Goal: Feedback & Contribution: Submit feedback/report problem

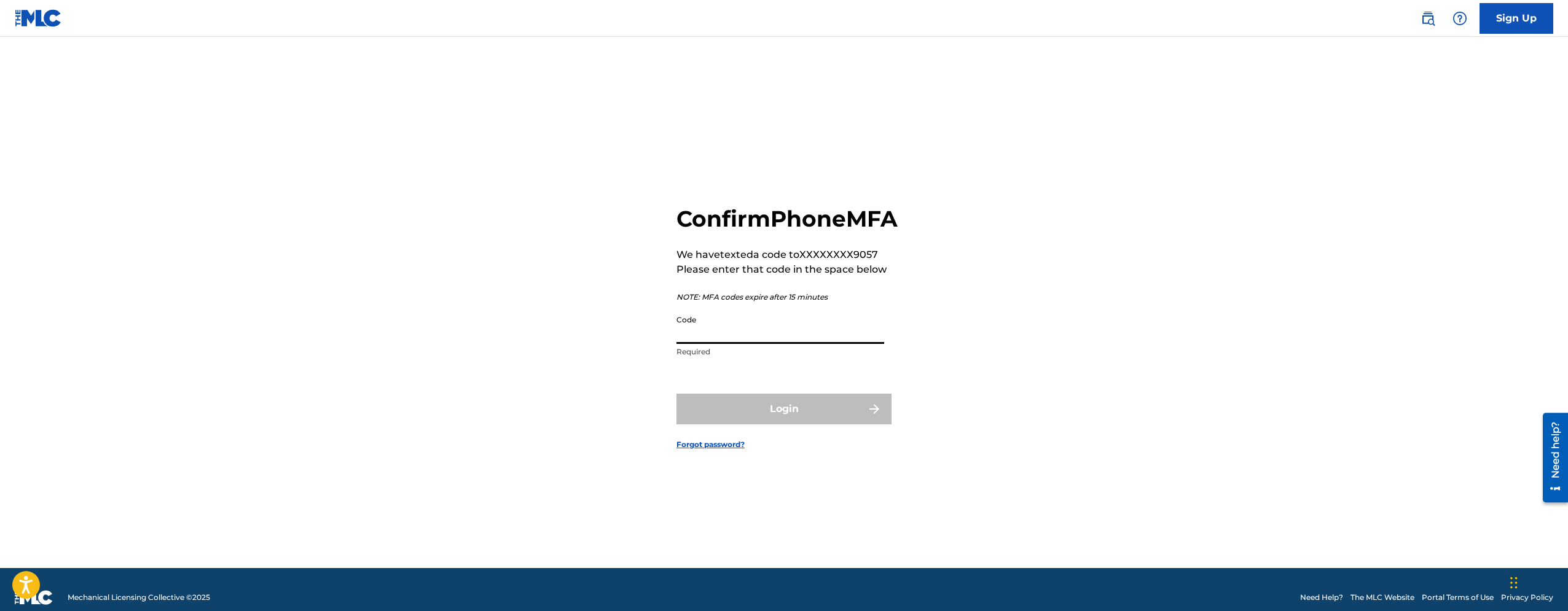
click at [724, 343] on input "Code" at bounding box center [780, 327] width 208 height 35
type input "902887"
click at [676, 394] on button "Login" at bounding box center [784, 409] width 215 height 30
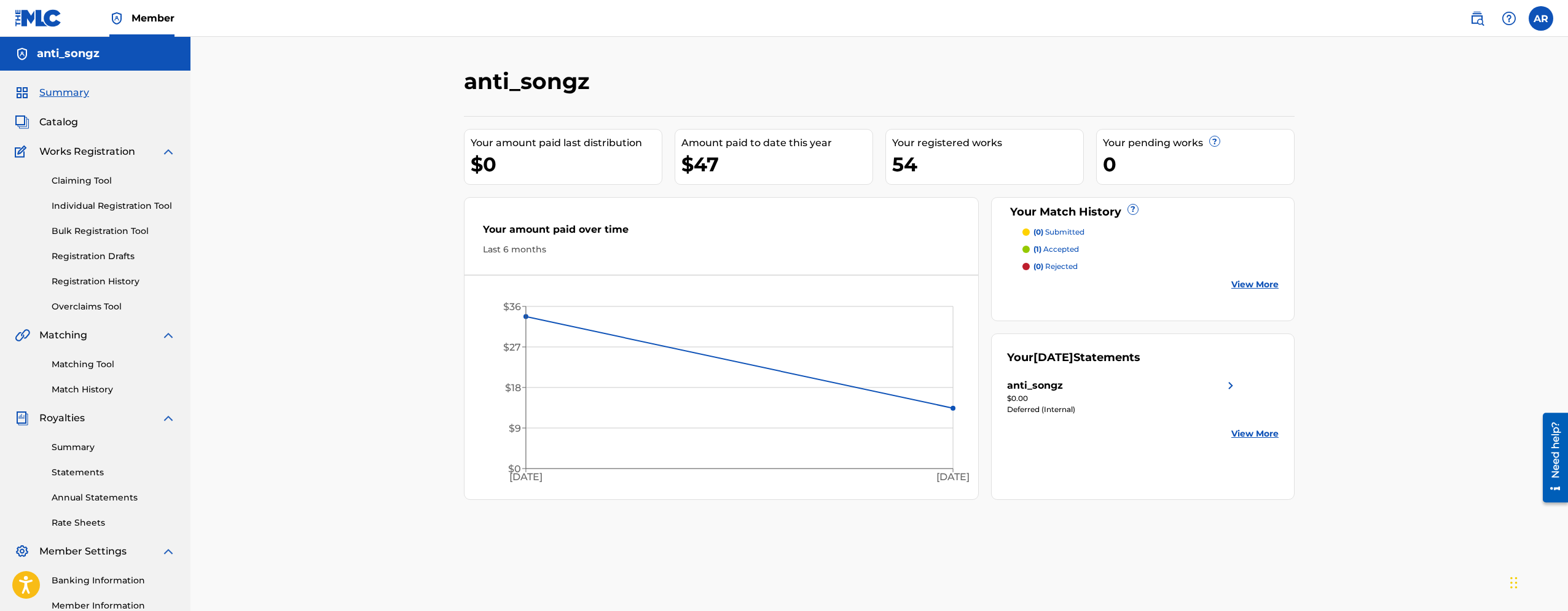
click at [91, 279] on link "Registration History" at bounding box center [113, 281] width 124 height 13
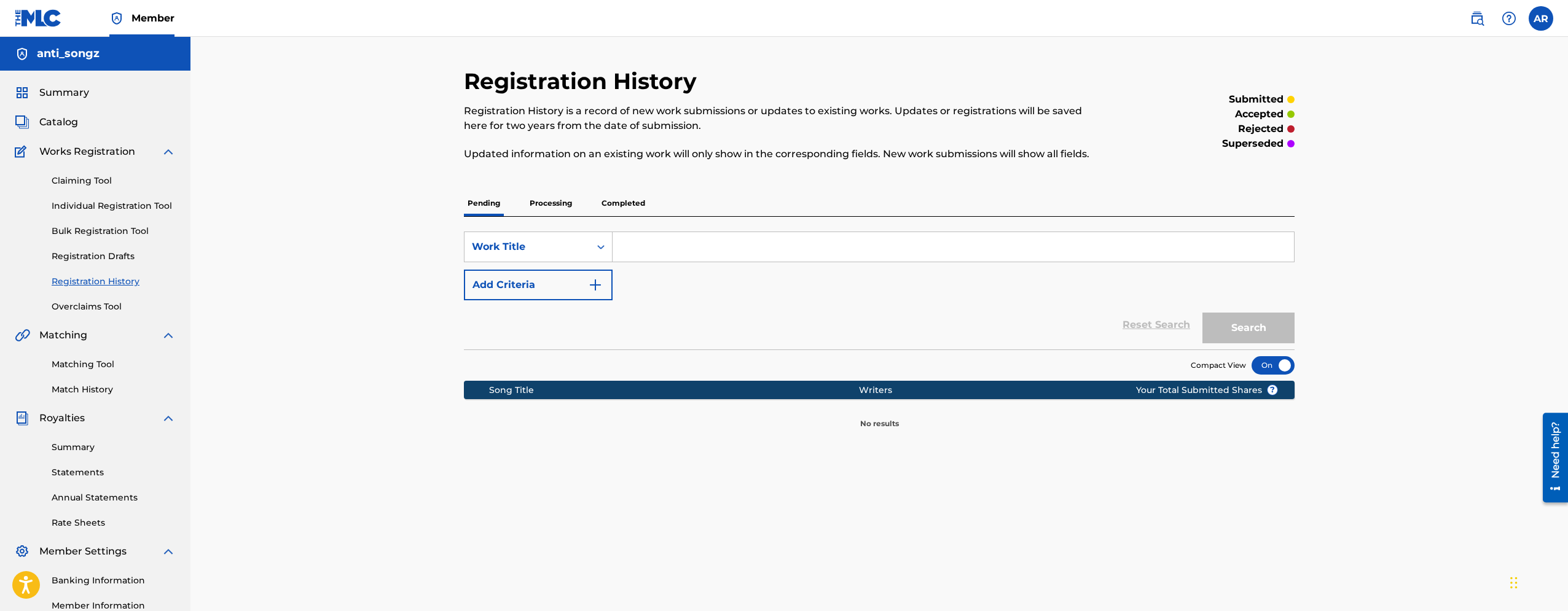
click at [543, 202] on p "Processing" at bounding box center [550, 203] width 50 height 25
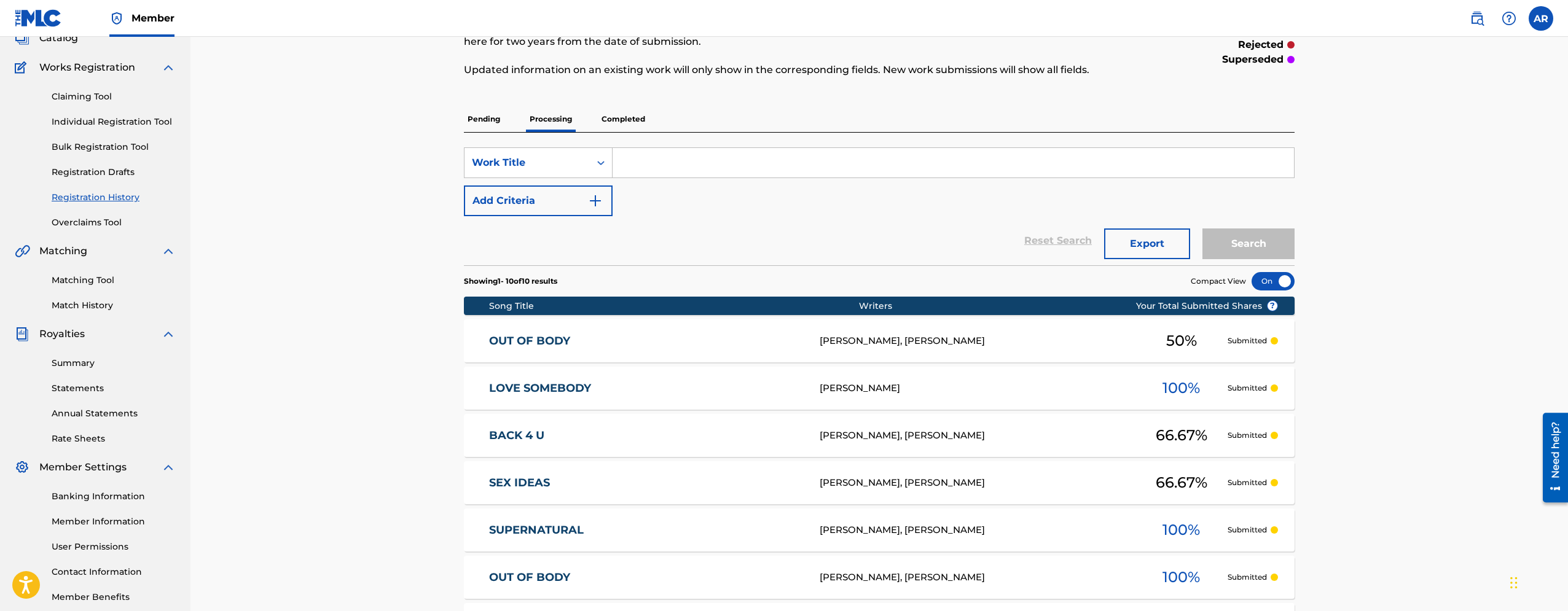
scroll to position [21, 0]
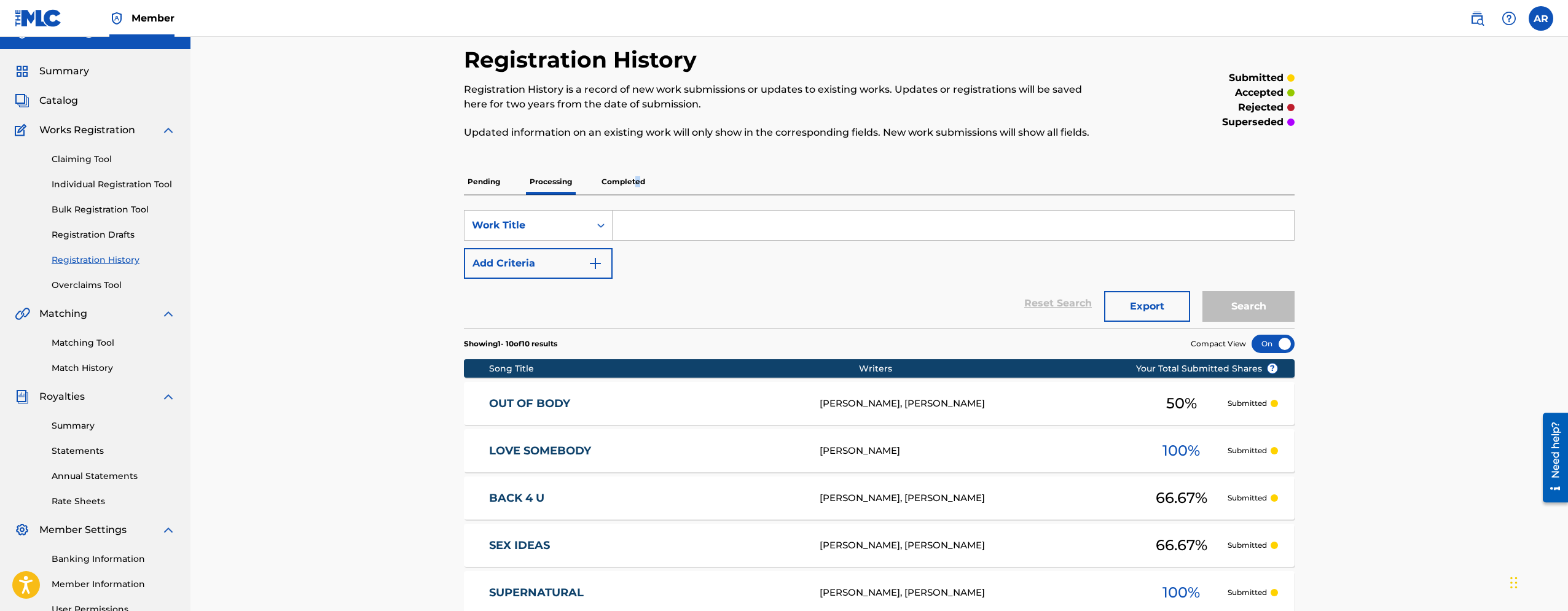
click at [637, 180] on p "Completed" at bounding box center [623, 182] width 51 height 25
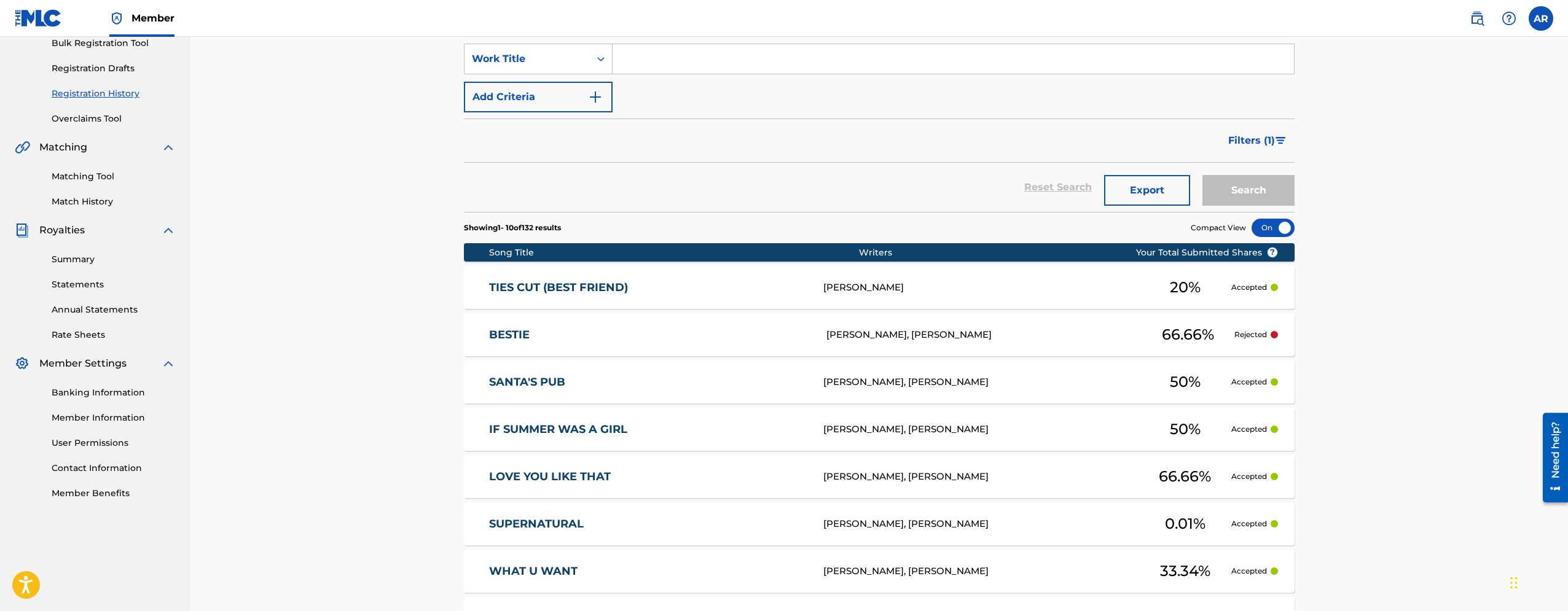
scroll to position [250, 0]
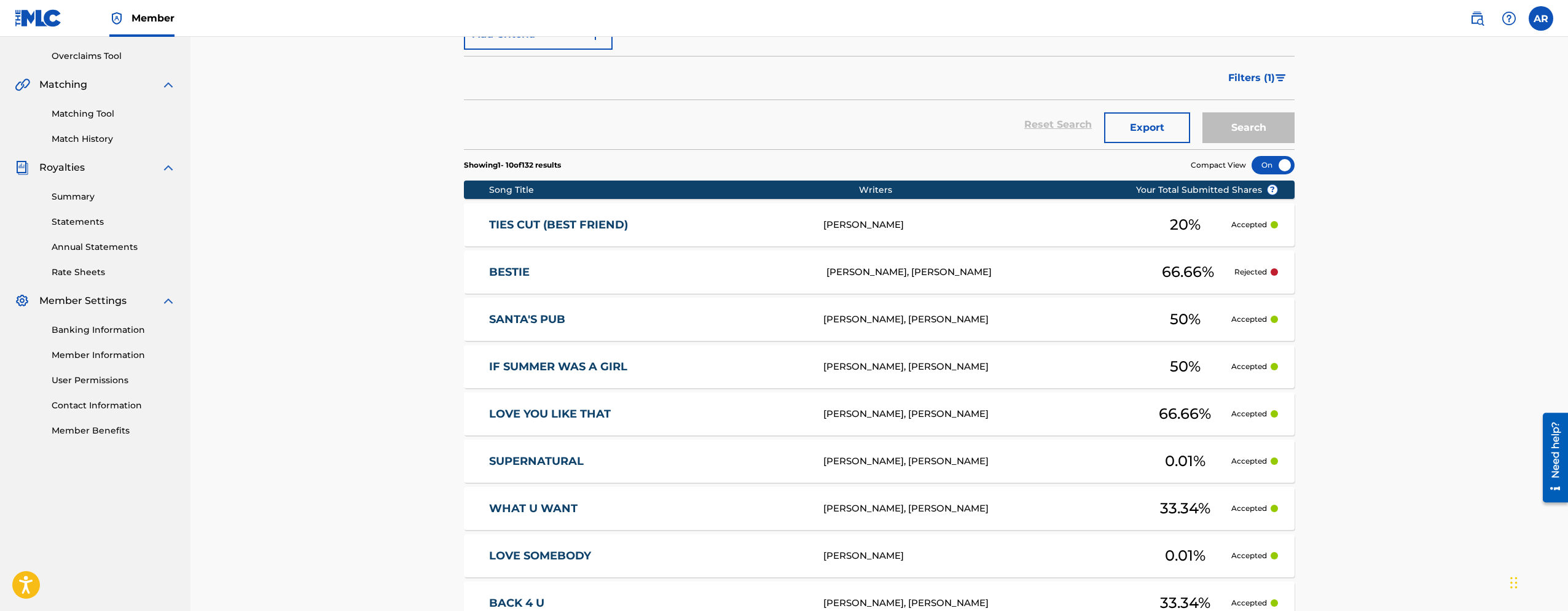
click at [684, 283] on div "BESTIE [PERSON_NAME], [PERSON_NAME] 66.66 % Rejected" at bounding box center [880, 272] width 831 height 43
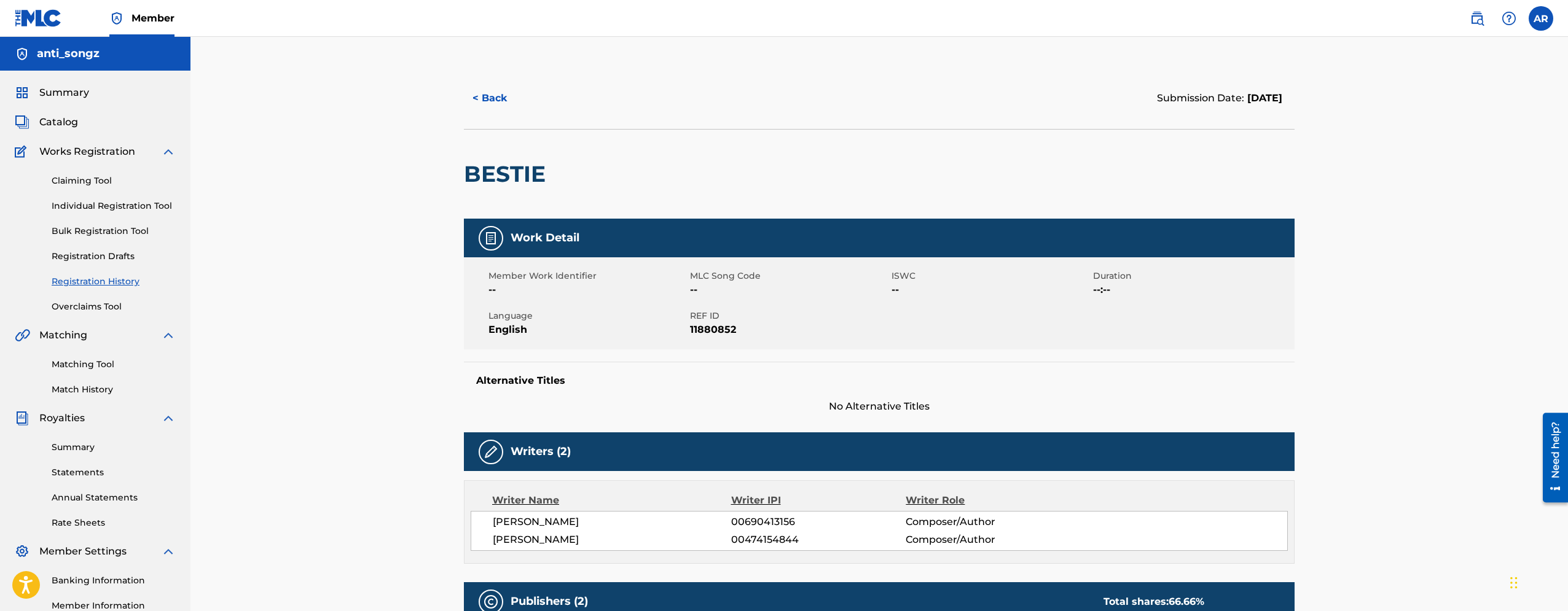
click at [508, 95] on button "< Back" at bounding box center [501, 98] width 74 height 30
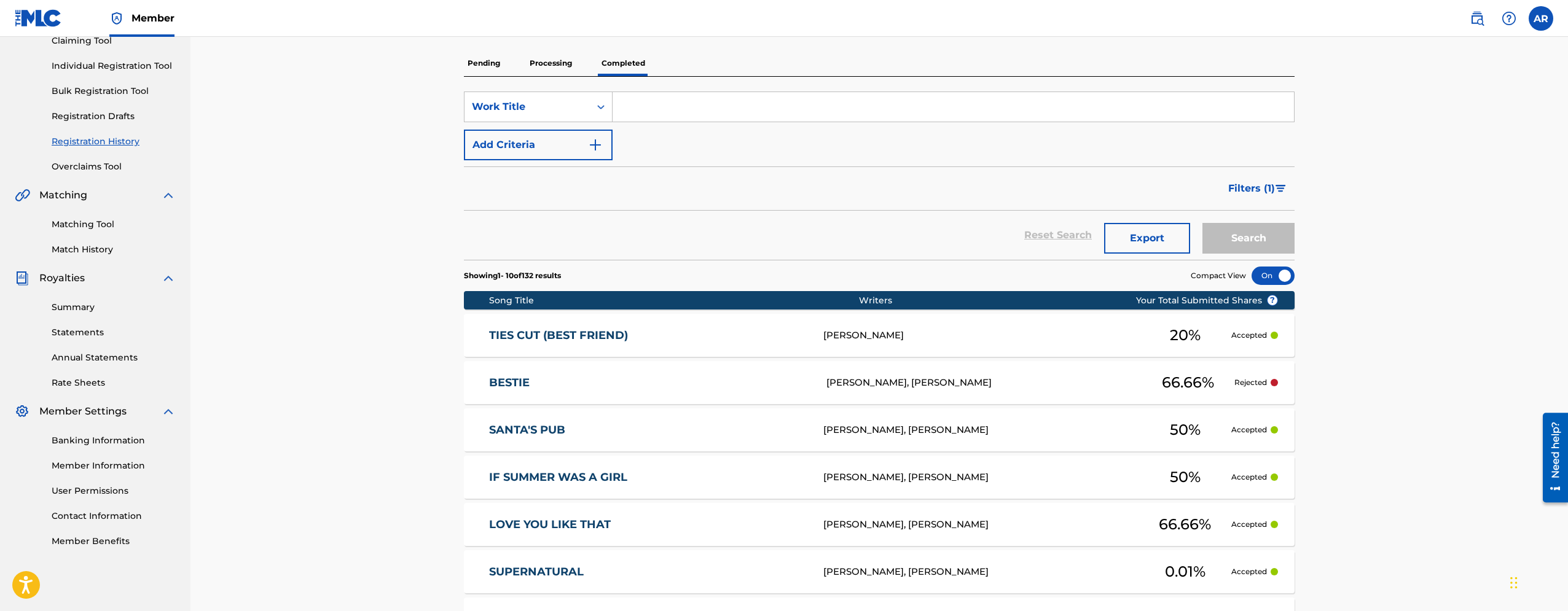
scroll to position [15, 0]
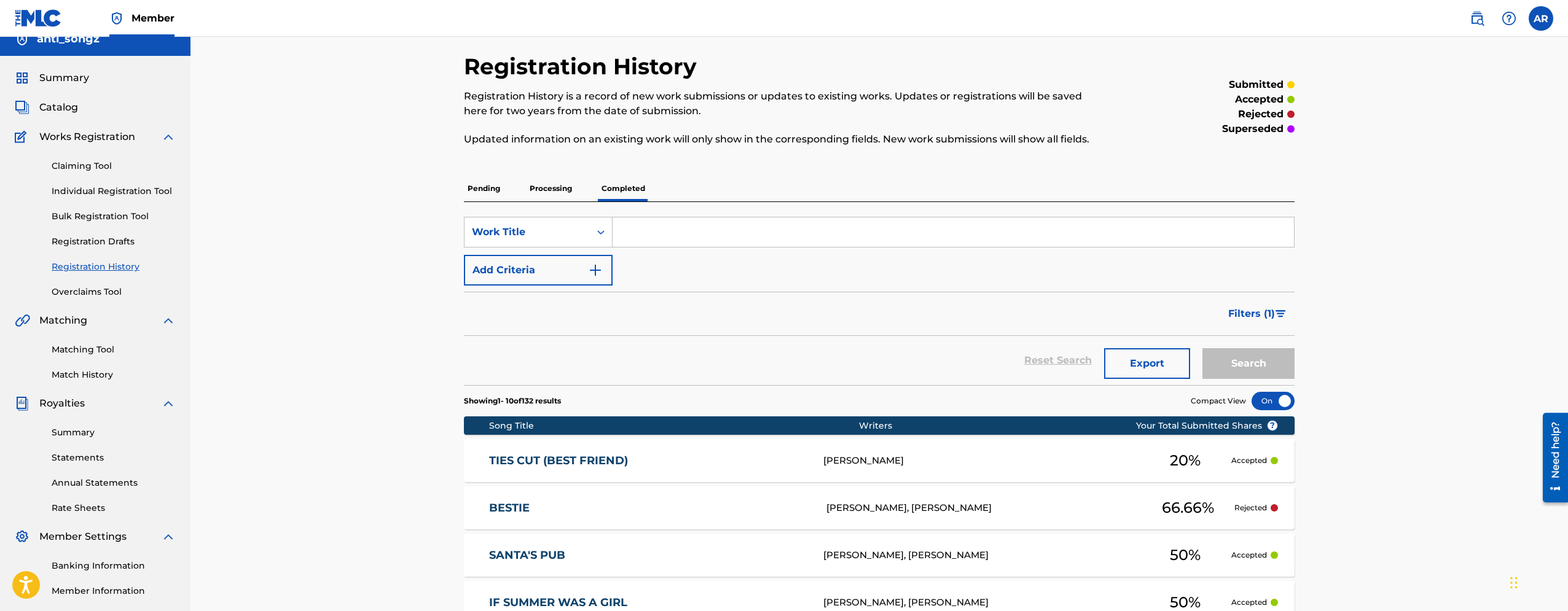
click at [657, 222] on input "Search Form" at bounding box center [953, 232] width 681 height 30
type input "bestie"
click at [1203, 348] on button "Search" at bounding box center [1249, 363] width 92 height 30
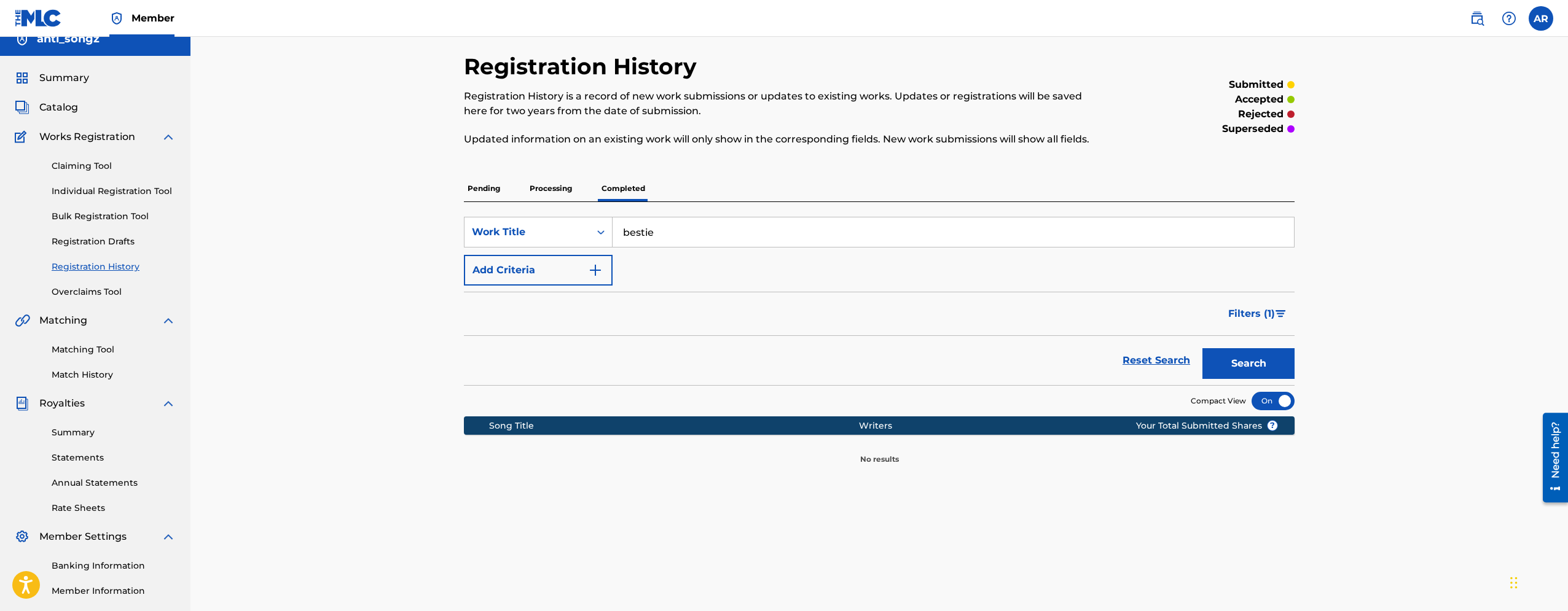
click at [566, 194] on p "Processing" at bounding box center [550, 188] width 50 height 25
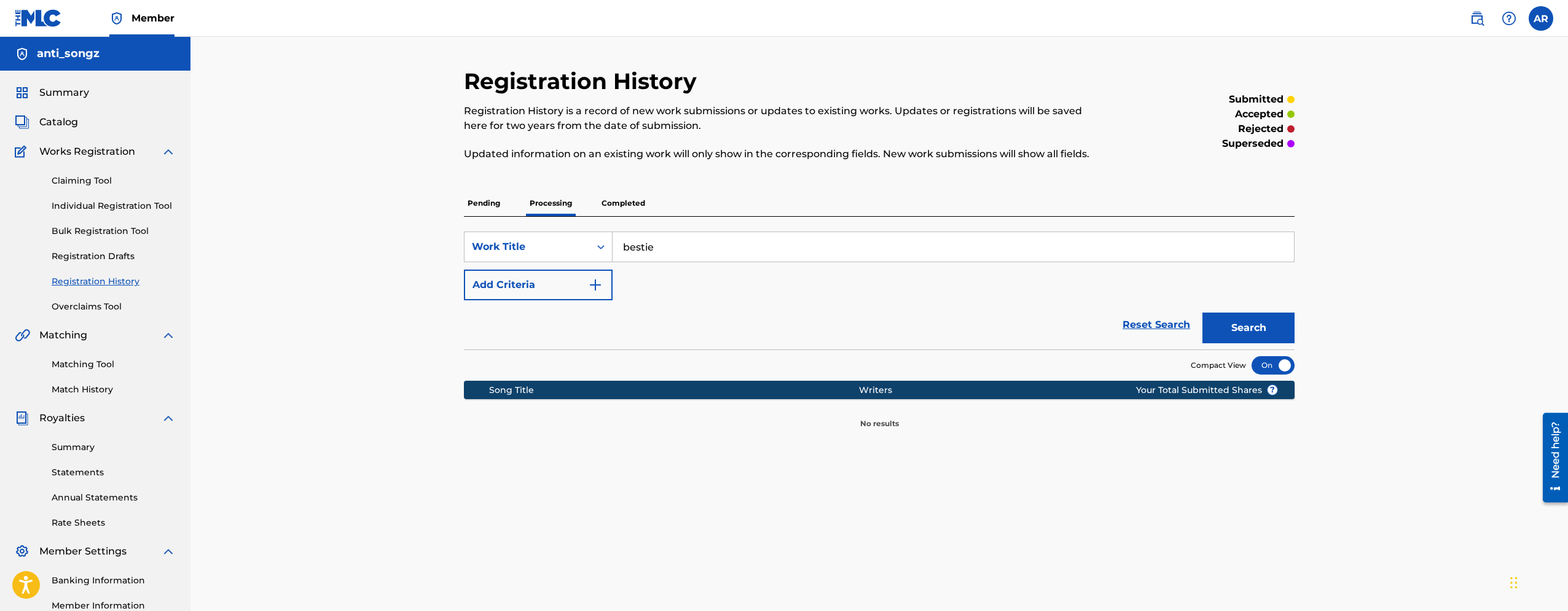
click at [482, 207] on p "Pending" at bounding box center [484, 203] width 40 height 25
drag, startPoint x: 671, startPoint y: 250, endPoint x: 592, endPoint y: 243, distance: 79.3
click at [613, 243] on input "bestie" at bounding box center [953, 247] width 681 height 30
type input "BESTIE"
click at [1203, 313] on button "Search" at bounding box center [1249, 327] width 92 height 30
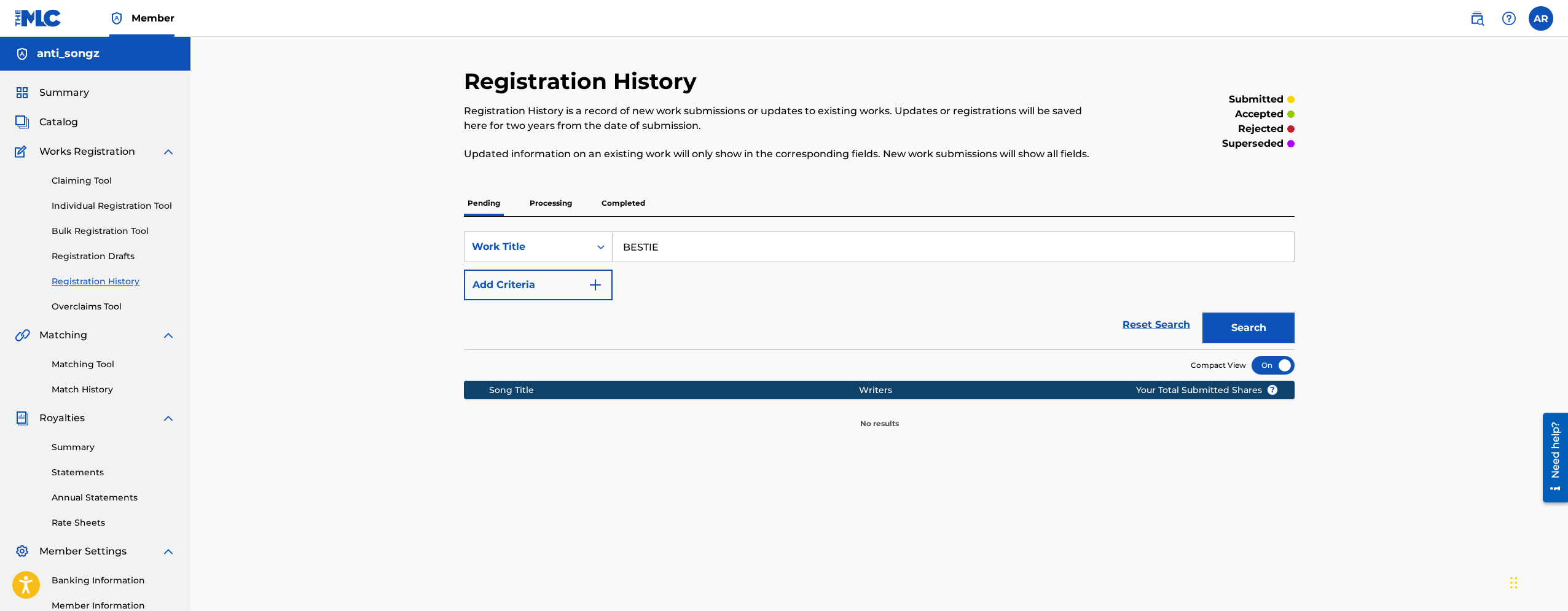
click at [635, 206] on p "Completed" at bounding box center [623, 203] width 51 height 25
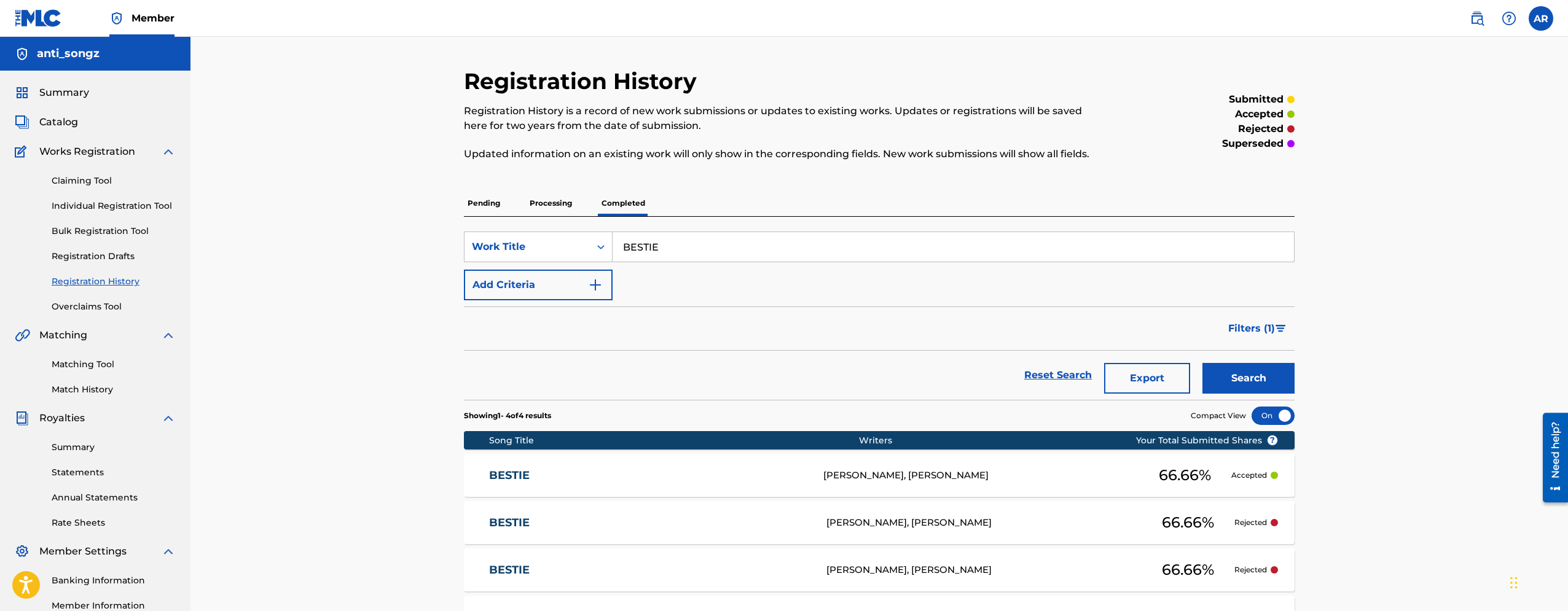
scroll to position [125, 0]
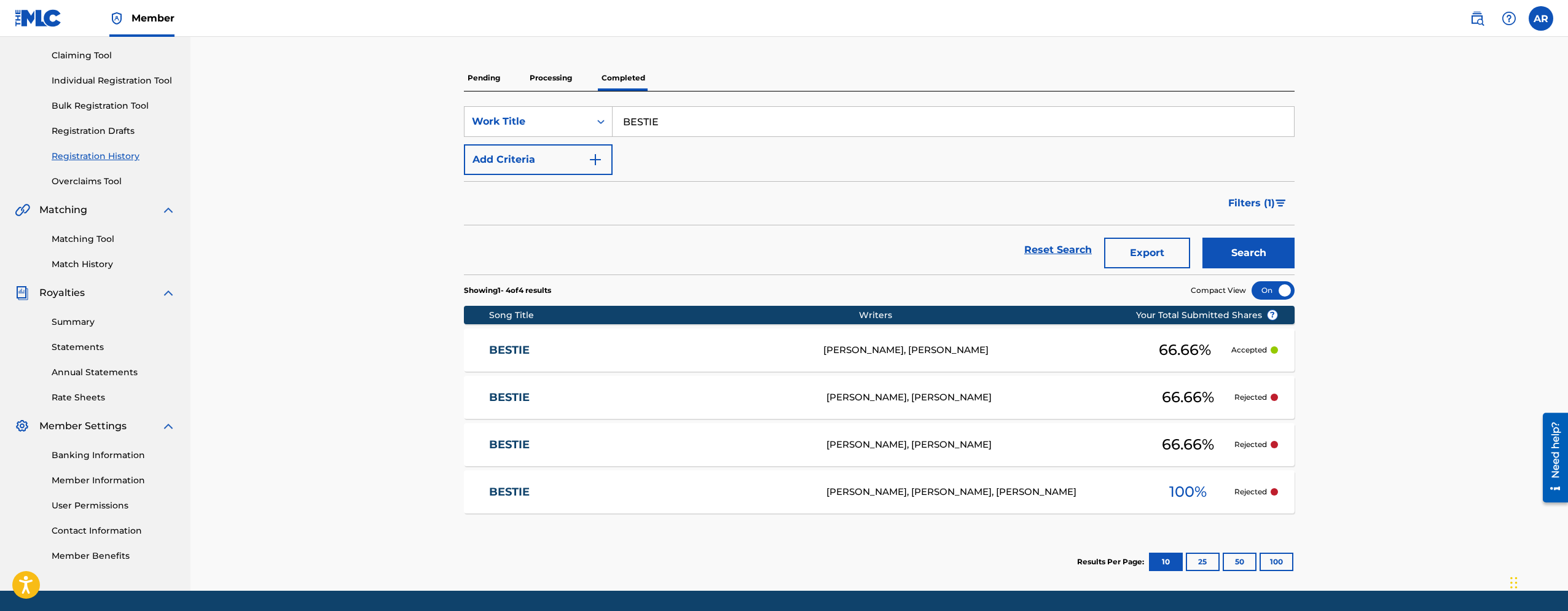
click at [805, 347] on link "BESTIE" at bounding box center [648, 351] width 318 height 14
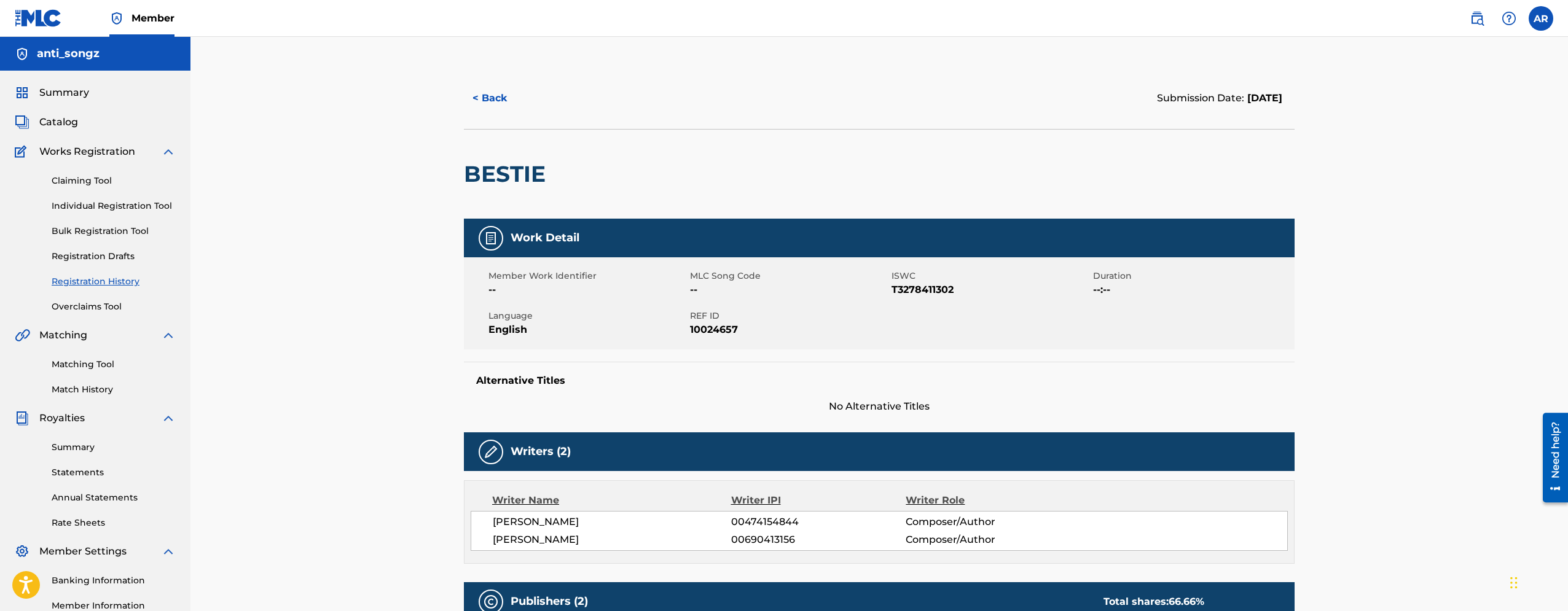
click at [505, 96] on button "< Back" at bounding box center [501, 98] width 74 height 30
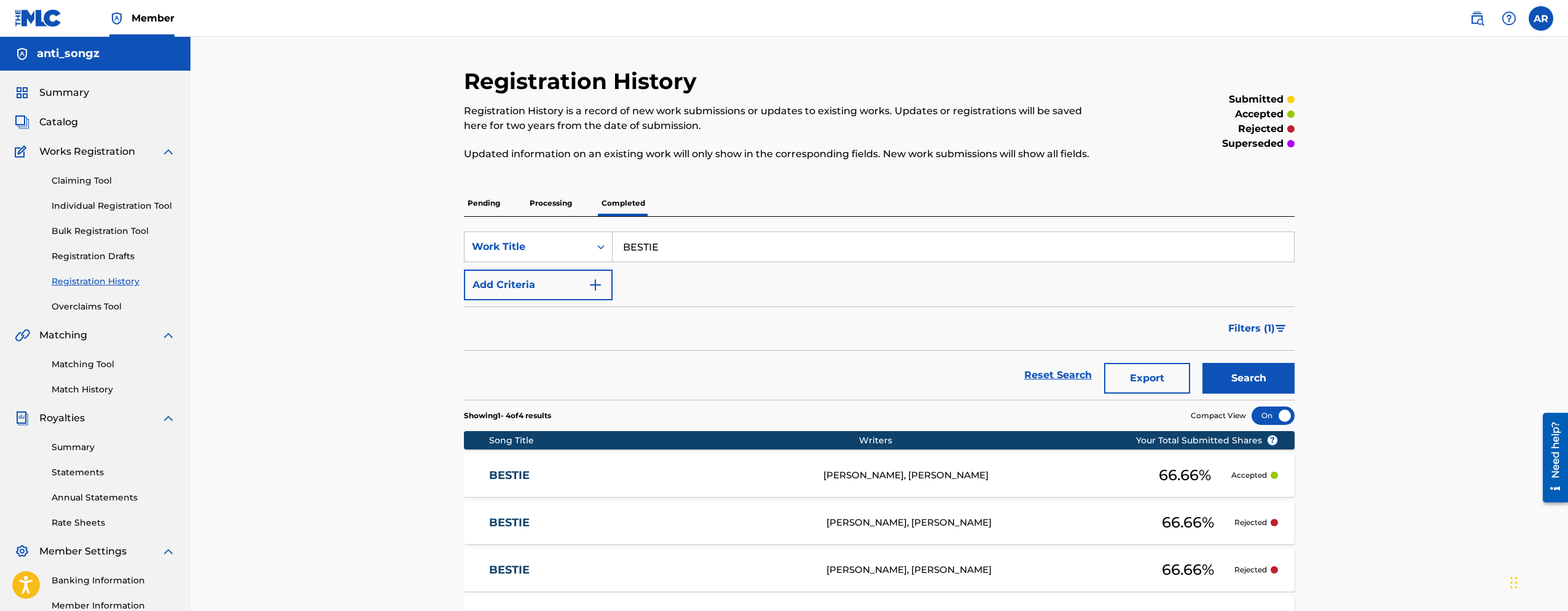
click at [117, 129] on div "Summary Catalog Works Registration Claiming Tool Individual Registration Tool B…" at bounding box center [95, 387] width 190 height 632
click at [74, 129] on div "Summary Catalog Works Registration Claiming Tool Individual Registration Tool B…" at bounding box center [95, 387] width 190 height 632
click at [75, 127] on span "Catalog" at bounding box center [59, 122] width 39 height 15
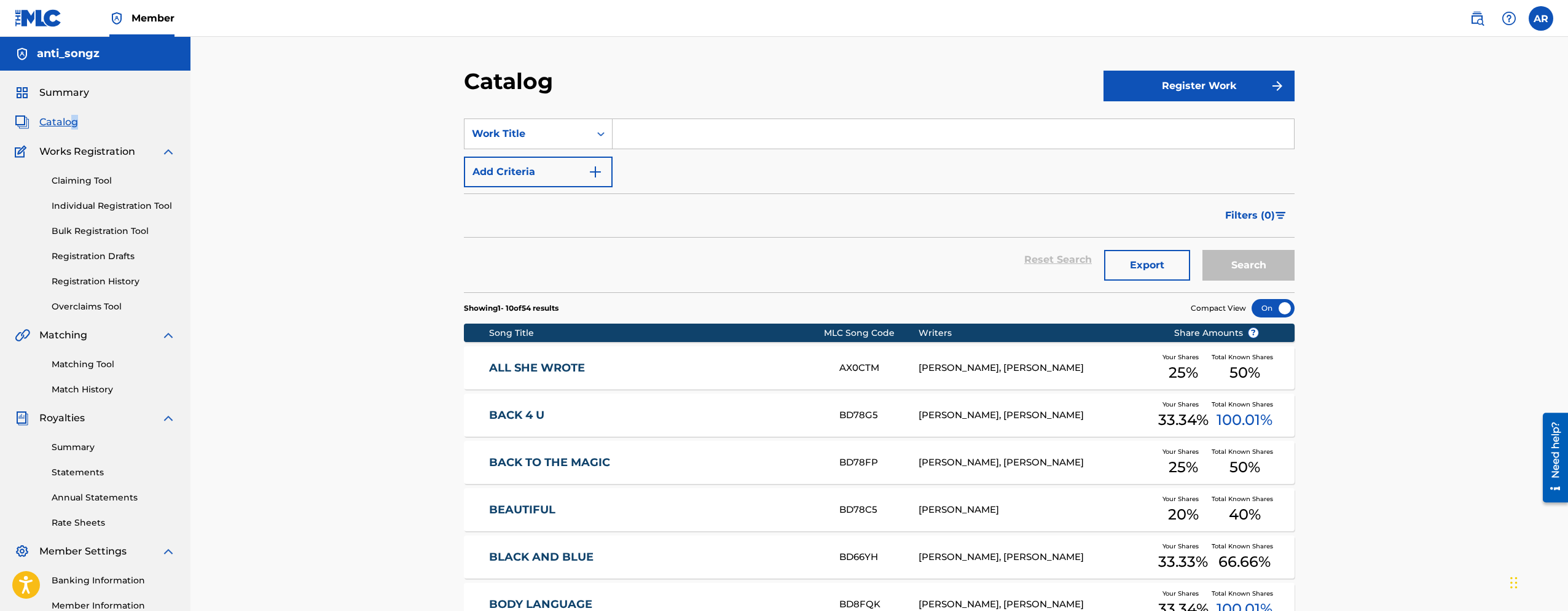
click at [1511, 18] on img at bounding box center [1509, 18] width 15 height 15
click at [1512, 56] on link "Contact us" at bounding box center [1509, 52] width 105 height 30
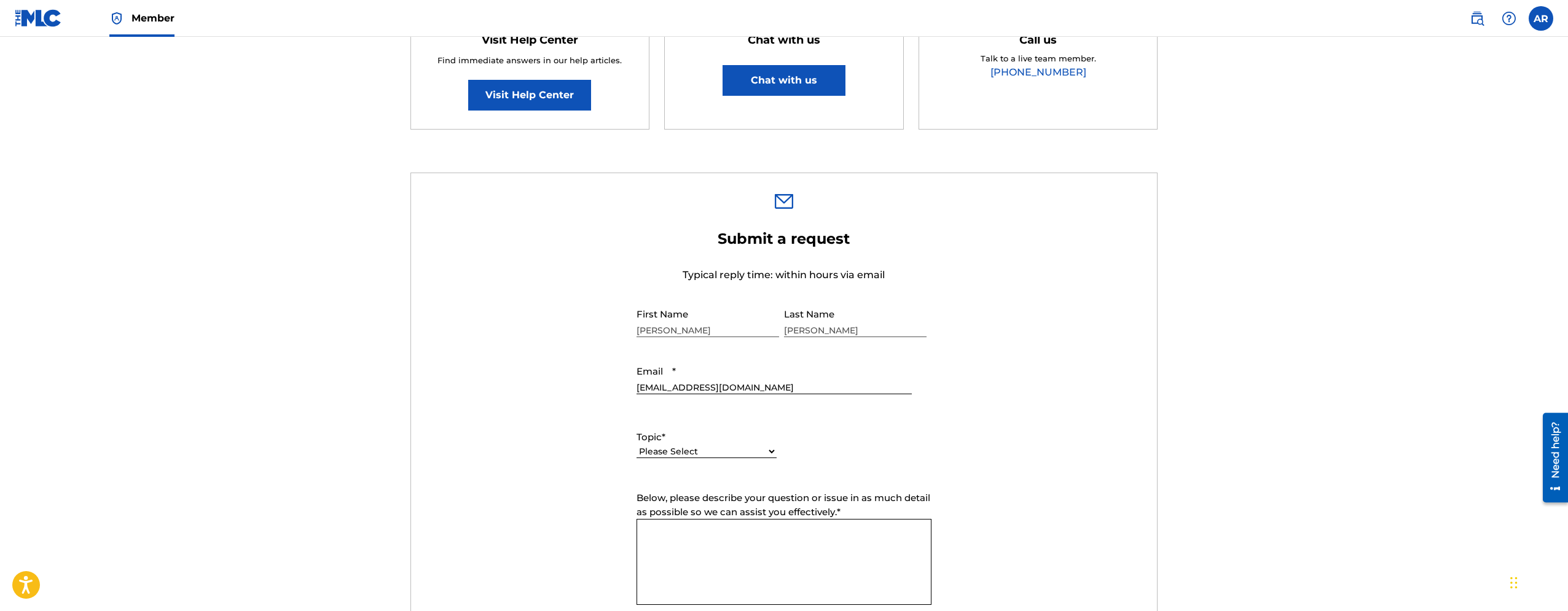
scroll to position [376, 0]
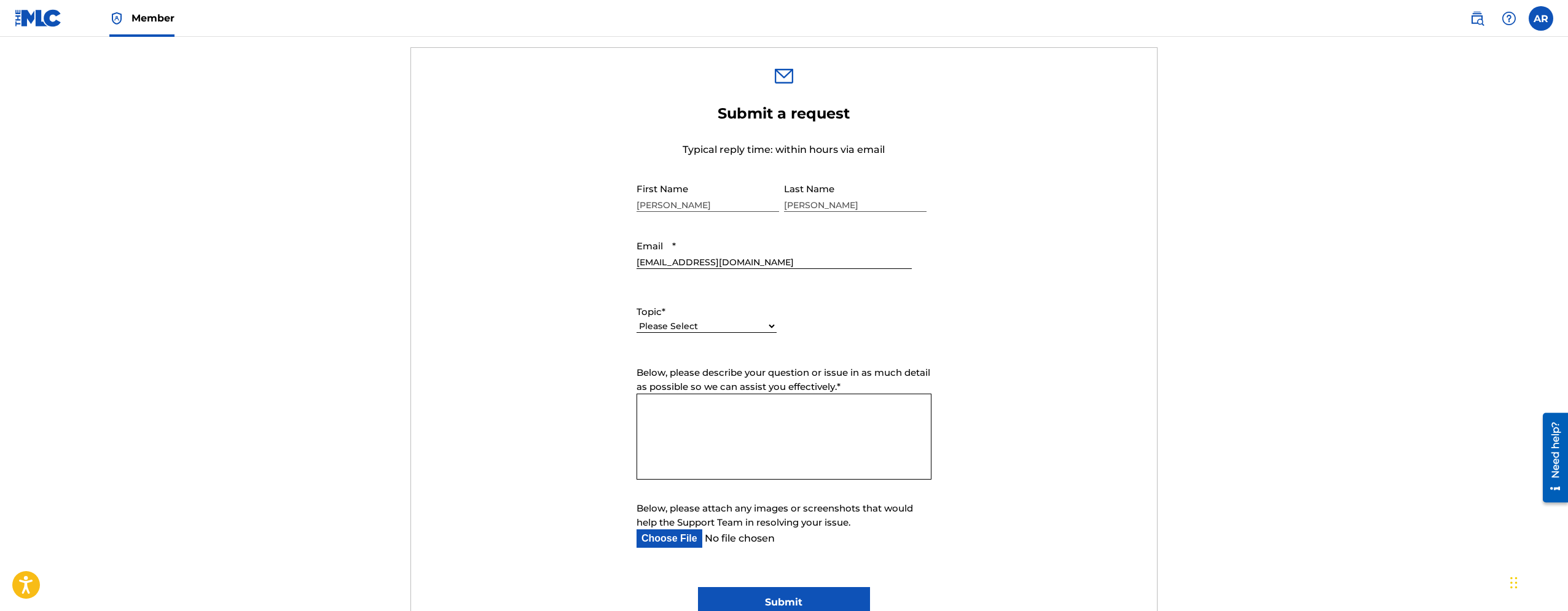
select select "I need help with managing my catalog"
click option "I need help with managing my catalog" at bounding box center [0, 0] width 0 height 0
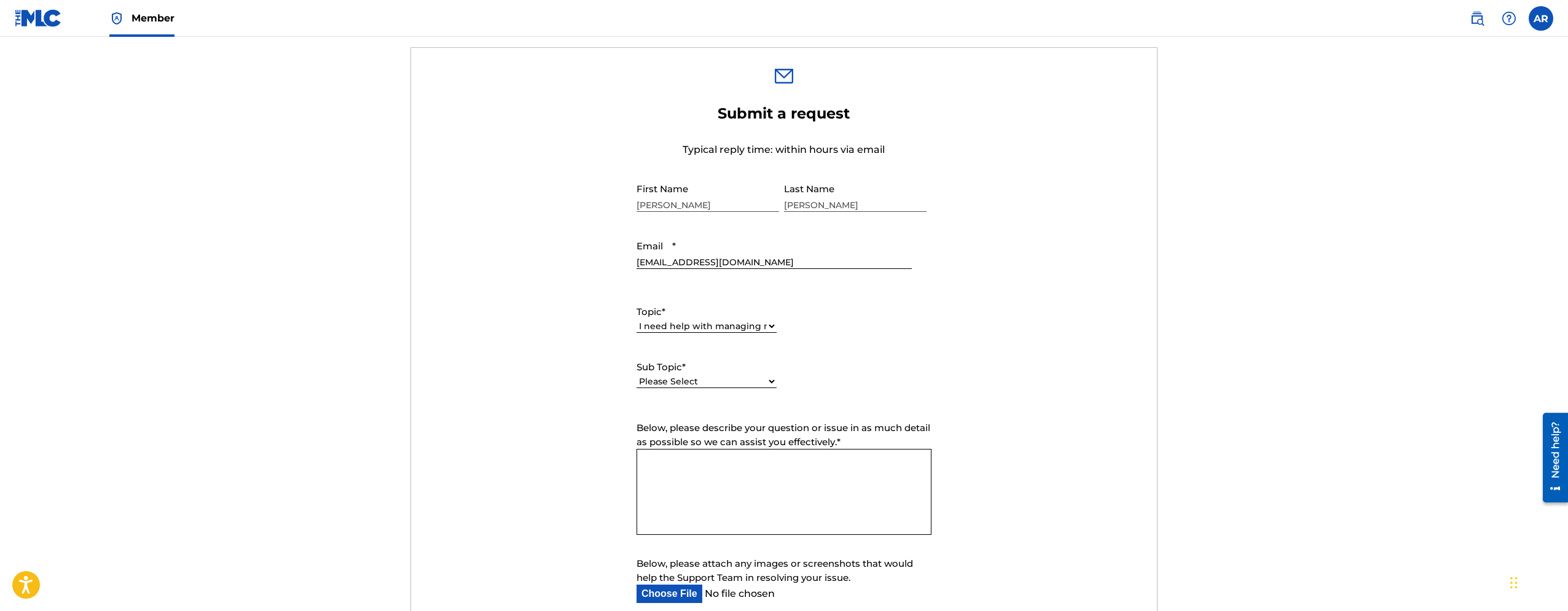
click at [828, 452] on textarea "Below, please describe your question or issue in as much detail as possible so …" at bounding box center [784, 492] width 295 height 86
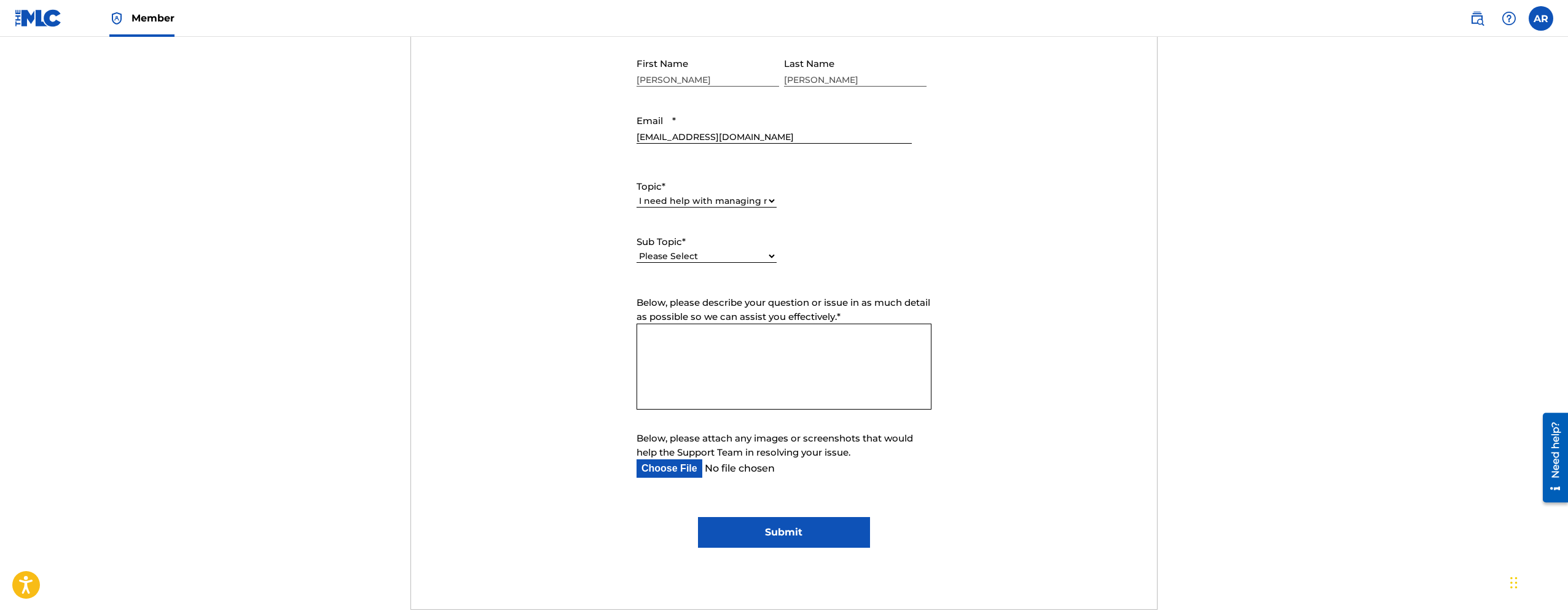
scroll to position [627, 0]
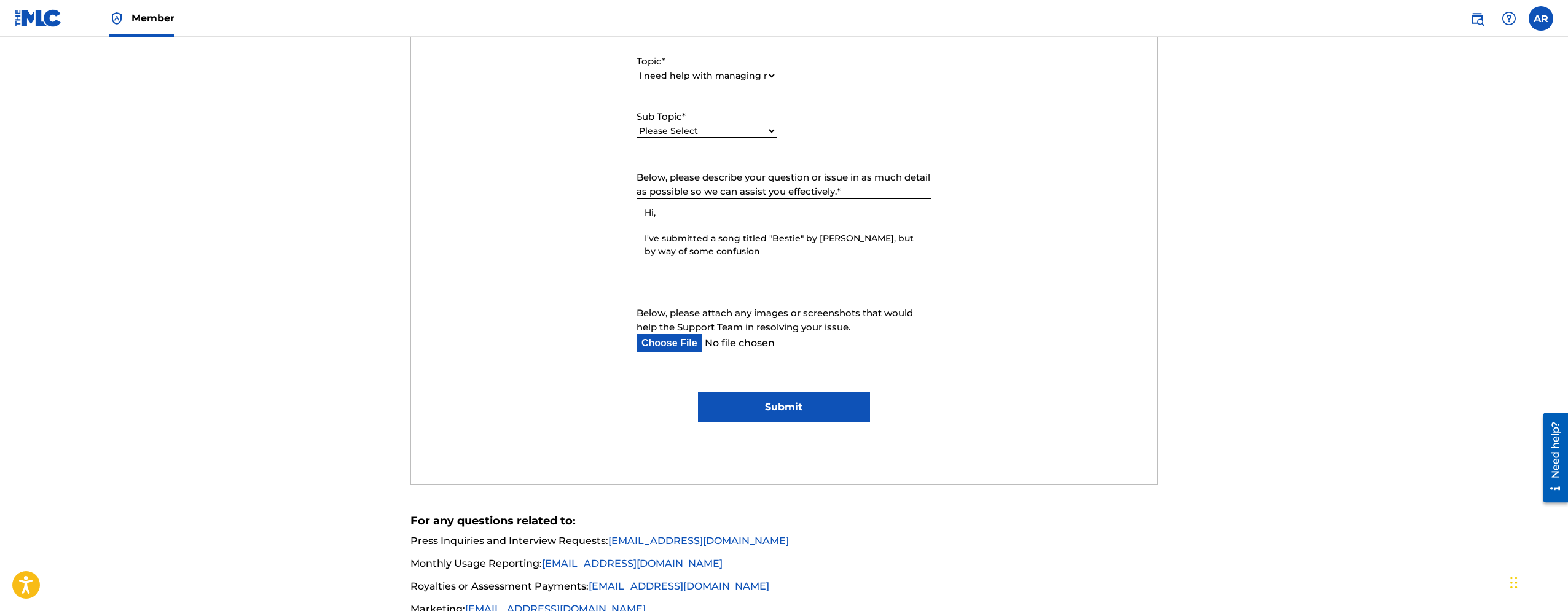
drag, startPoint x: 645, startPoint y: 240, endPoint x: 843, endPoint y: 287, distance: 203.5
click at [843, 284] on textarea "Hi, I've submitted a song titled "Bestie" by Rosemary Joaquin, but by way of so…" at bounding box center [784, 242] width 295 height 86
click at [828, 236] on textarea "Hi, By way of some confusion on my end, I've submitted registration for a song …" at bounding box center [784, 242] width 295 height 86
click at [807, 272] on textarea "Hi, By way of some confusion on my end, I've submitted registration for a song …" at bounding box center [784, 242] width 295 height 86
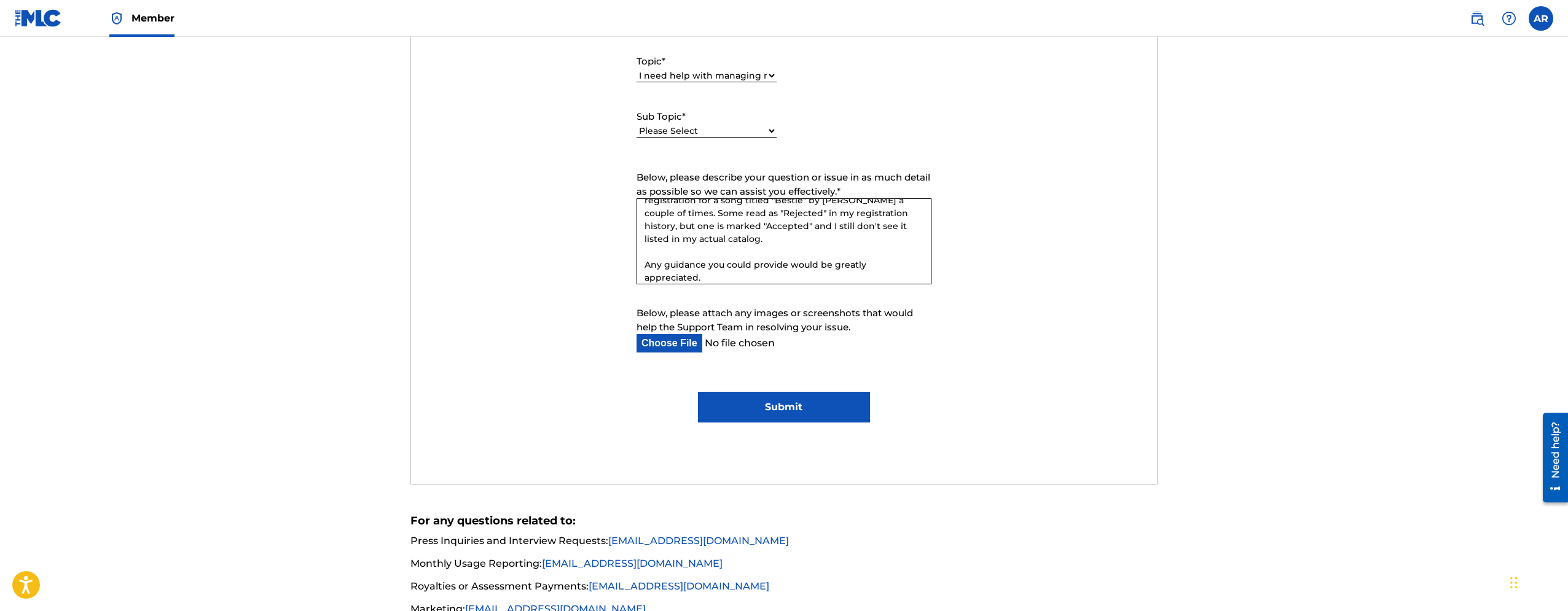
scroll to position [59, 0]
click at [847, 235] on textarea "Hi, By way of some confusion on my end, I've submitted registration for a song …" at bounding box center [784, 242] width 295 height 86
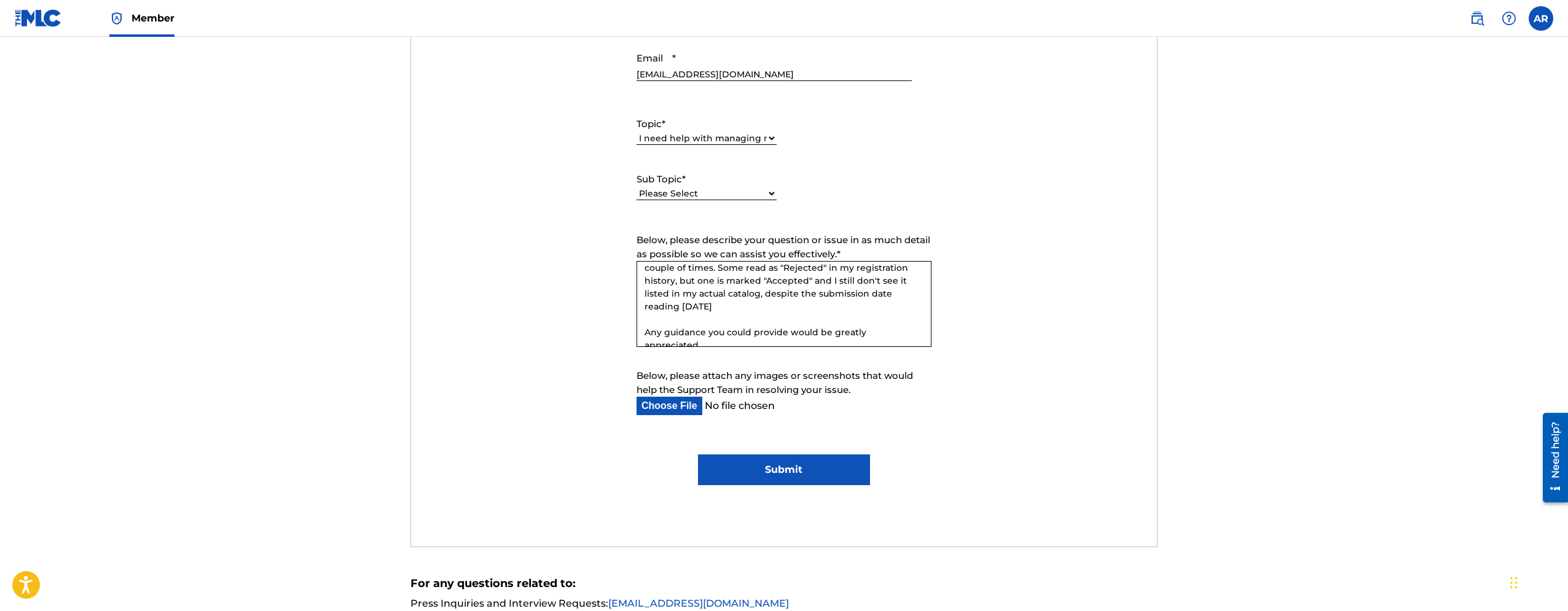
scroll to position [627, 0]
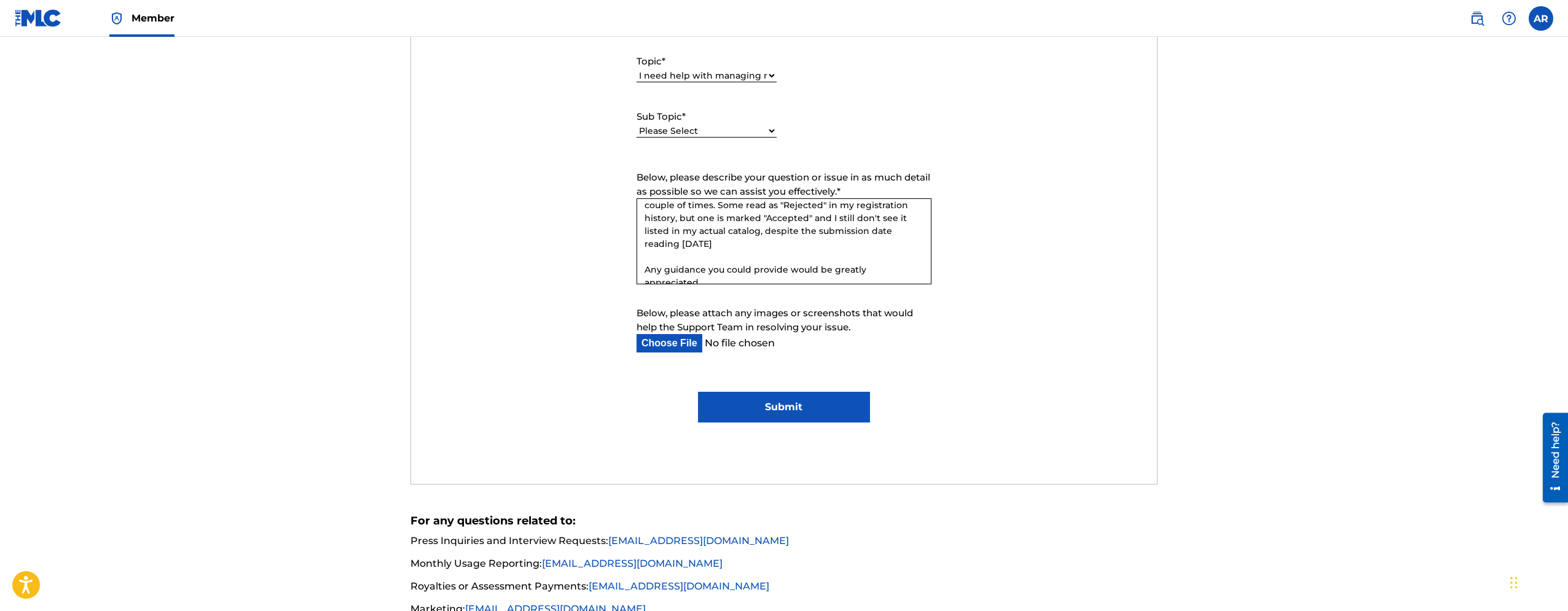
click at [679, 248] on textarea "Hi, By way of some confusion on my end, I've submitted registration for a song …" at bounding box center [784, 242] width 295 height 86
click at [819, 246] on textarea "Hi, By way of some confusion on my end, I've submitted registration for a song …" at bounding box center [784, 242] width 295 height 86
click at [834, 244] on textarea "Hi, By way of some confusion on my end, I've submitted registration for a song …" at bounding box center [784, 242] width 295 height 86
click at [867, 270] on textarea "Hi, By way of some confusion on my end, I've submitted registration for a song …" at bounding box center [784, 242] width 295 height 86
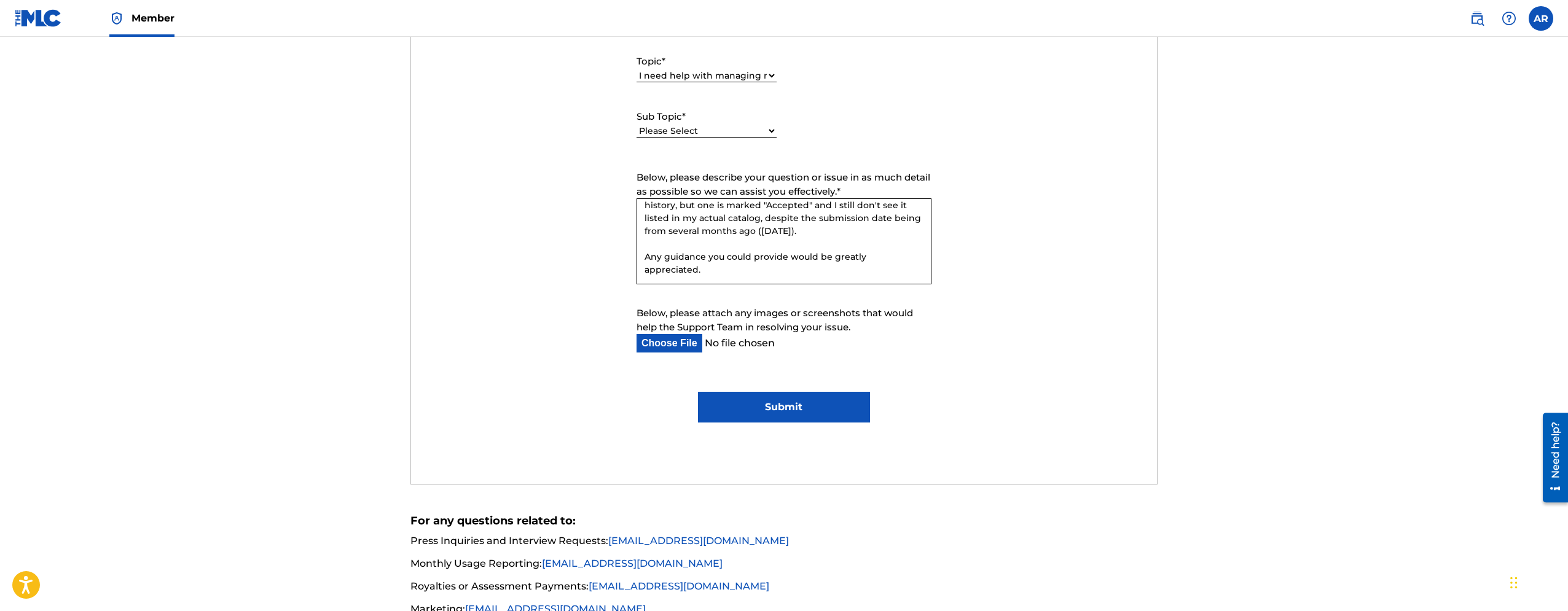
click at [705, 256] on textarea "Hi, By way of some confusion on my end, I've submitted registration for a song …" at bounding box center [784, 242] width 295 height 86
click at [845, 272] on textarea "Hi, By way of some confusion on my end, I've submitted registration for a song …" at bounding box center [784, 242] width 295 height 86
type textarea "Hi, By way of some confusion on my end, I've submitted registration for a song …"
click at [952, 286] on form "Submit a request Typical reply time: within hours via email First Name Anthony …" at bounding box center [784, 138] width 746 height 569
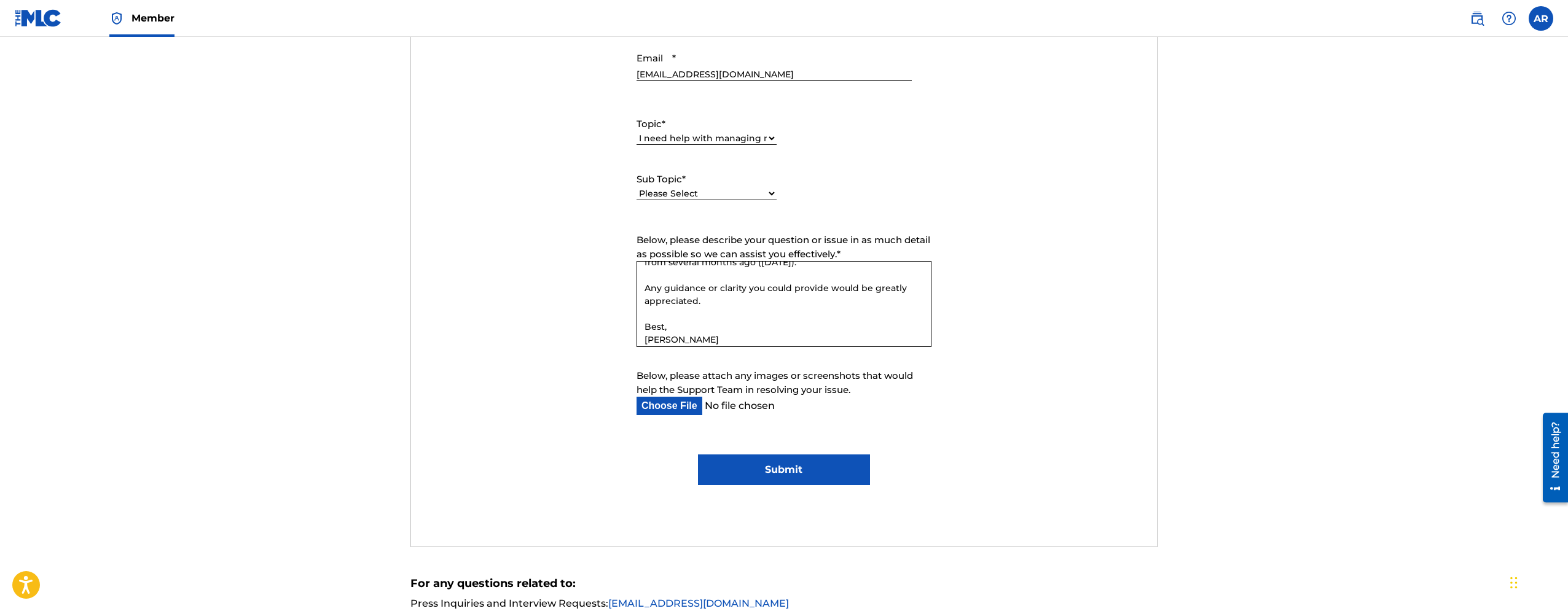
scroll to position [501, 0]
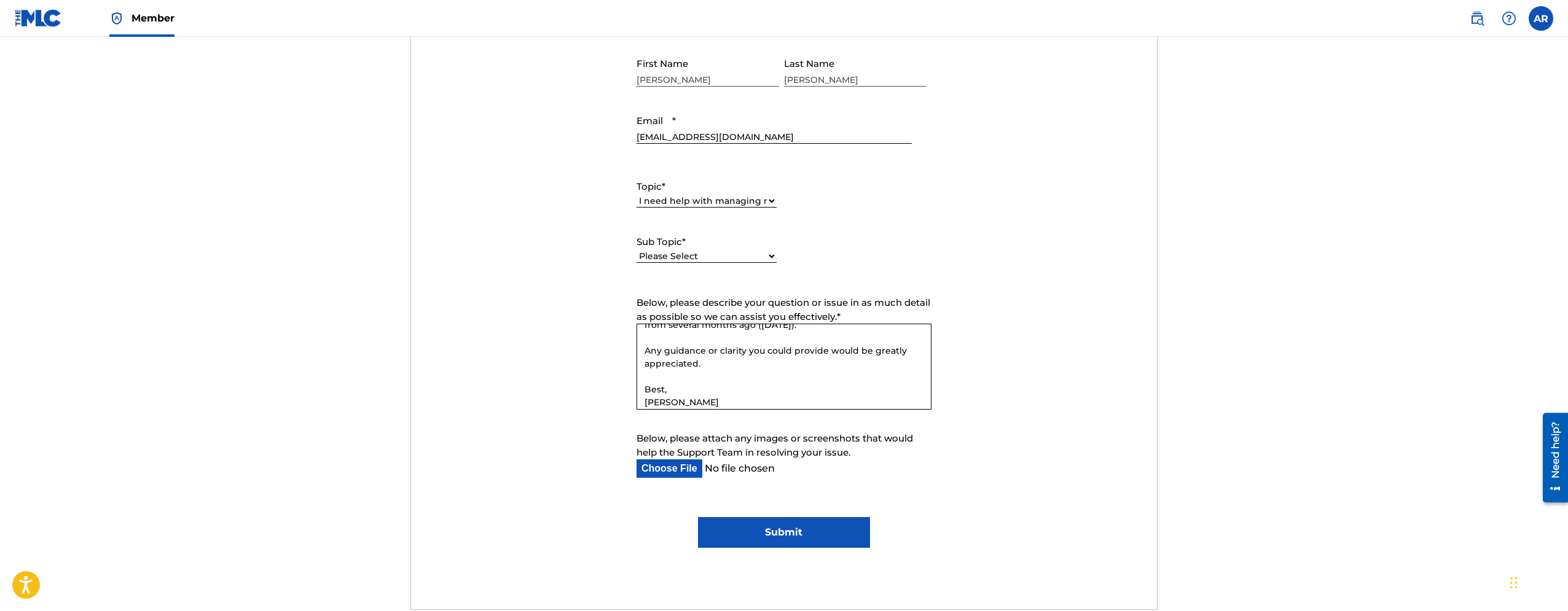
drag, startPoint x: 933, startPoint y: 380, endPoint x: 933, endPoint y: 344, distance: 36.0
click at [936, 338] on fieldset "Below, please describe your question or issue in as much detail as possible so …" at bounding box center [784, 354] width 307 height 116
drag, startPoint x: 930, startPoint y: 378, endPoint x: 937, endPoint y: 365, distance: 14.8
click at [935, 339] on fieldset "Below, please describe your question or issue in as much detail as possible so …" at bounding box center [784, 354] width 307 height 116
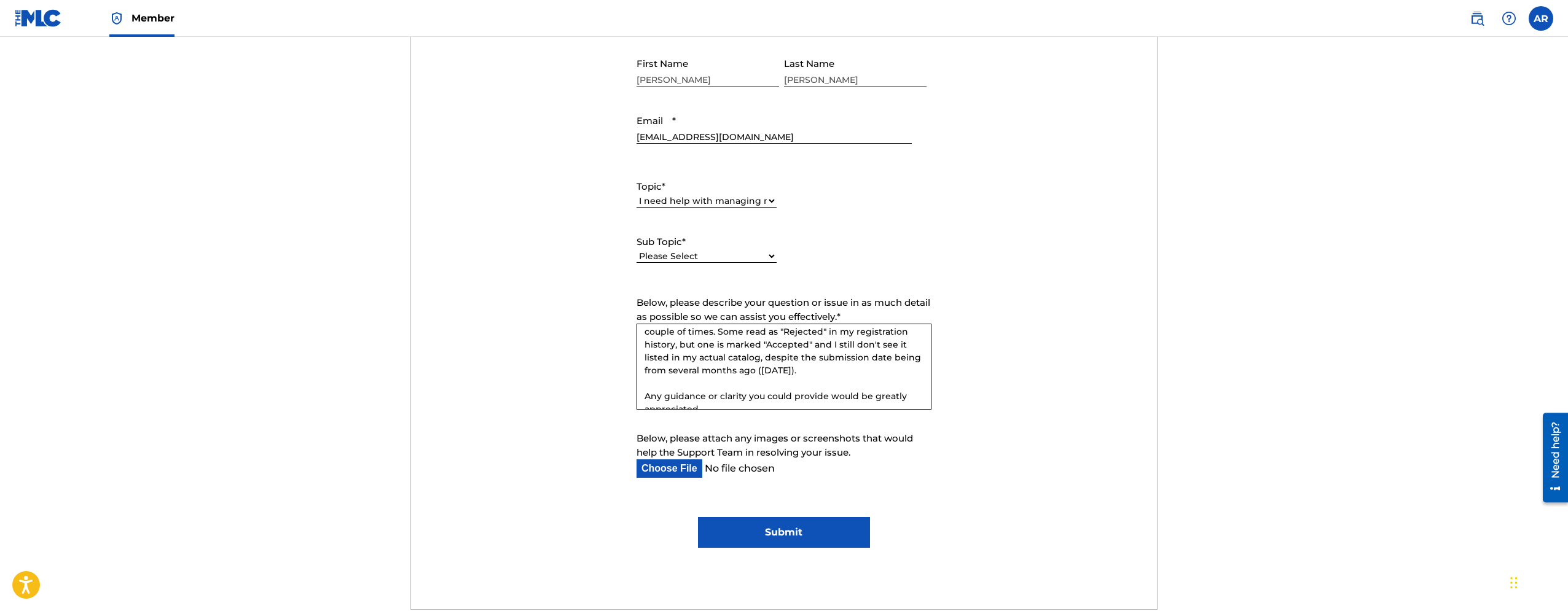
scroll to position [59, 0]
click at [843, 357] on textarea "Hi, By way of some confusion on my end, I've submitted registration for a song …" at bounding box center [784, 367] width 295 height 86
click at [840, 366] on textarea "Hi, By way of some confusion on my end, I've submitted registration for a song …" at bounding box center [784, 367] width 295 height 86
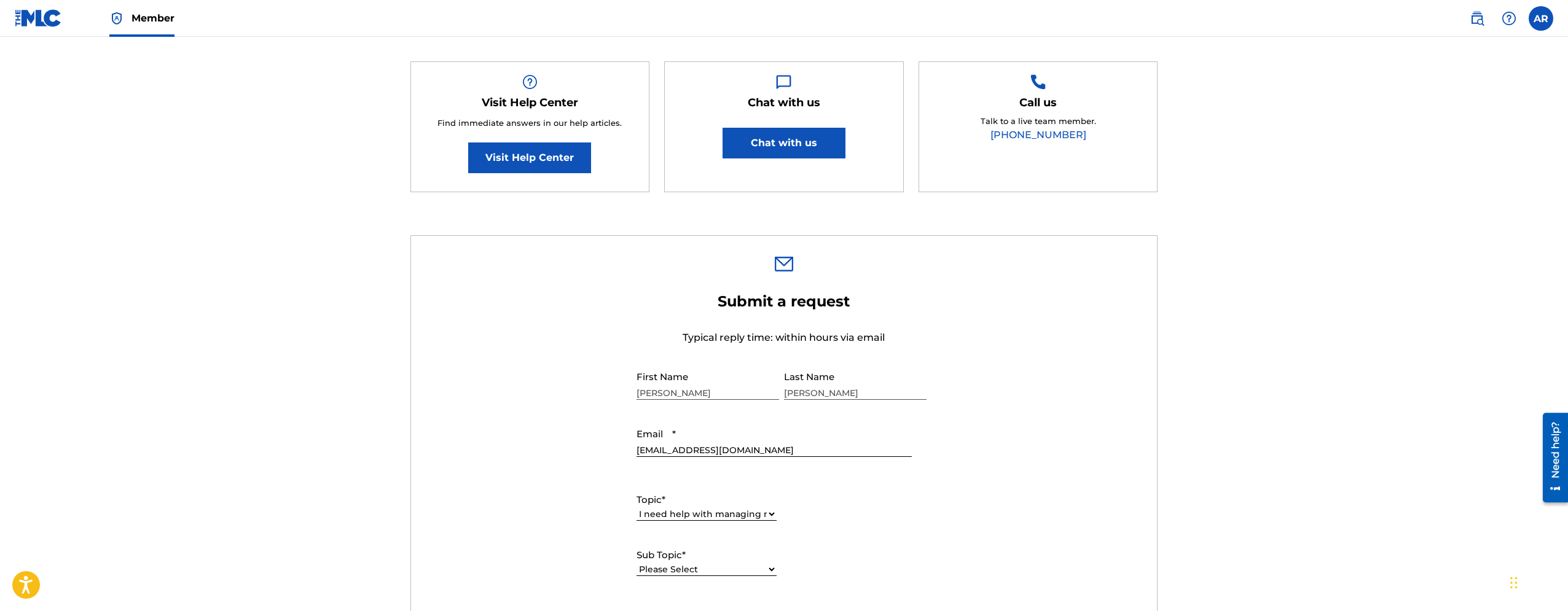
scroll to position [564, 0]
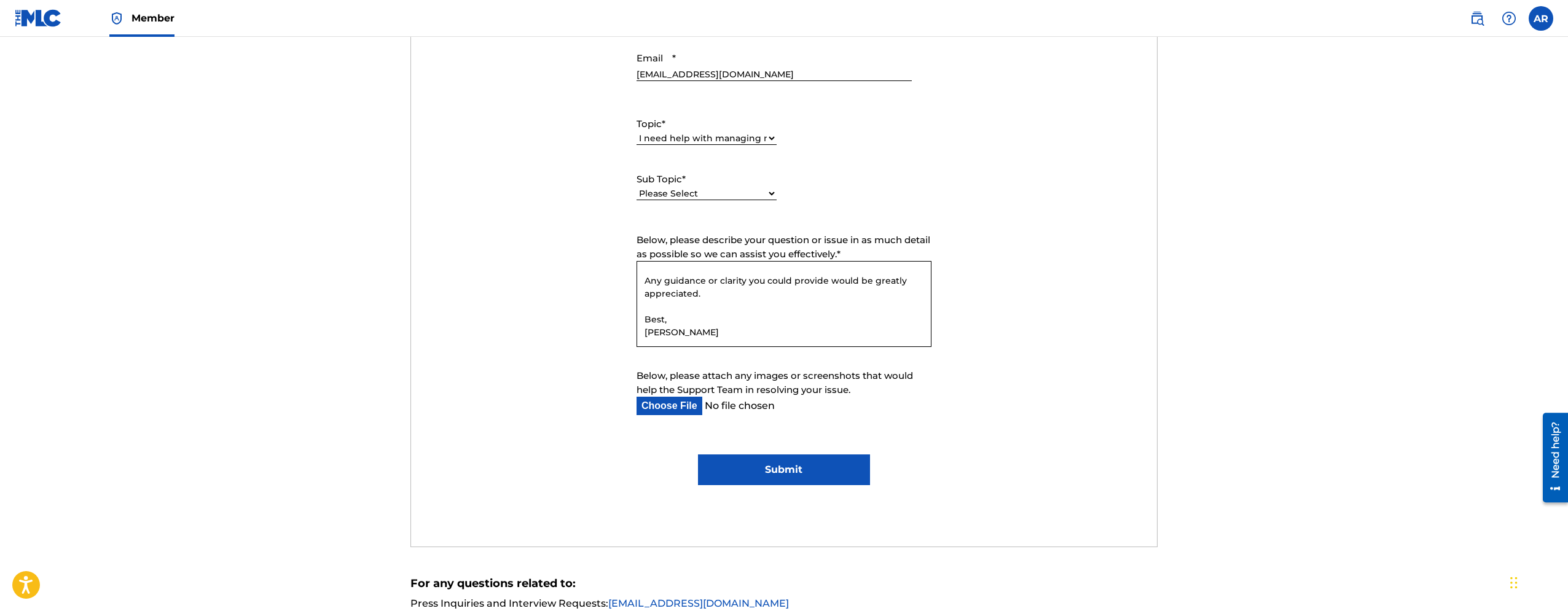
click at [848, 468] on input "Submit" at bounding box center [784, 470] width 171 height 30
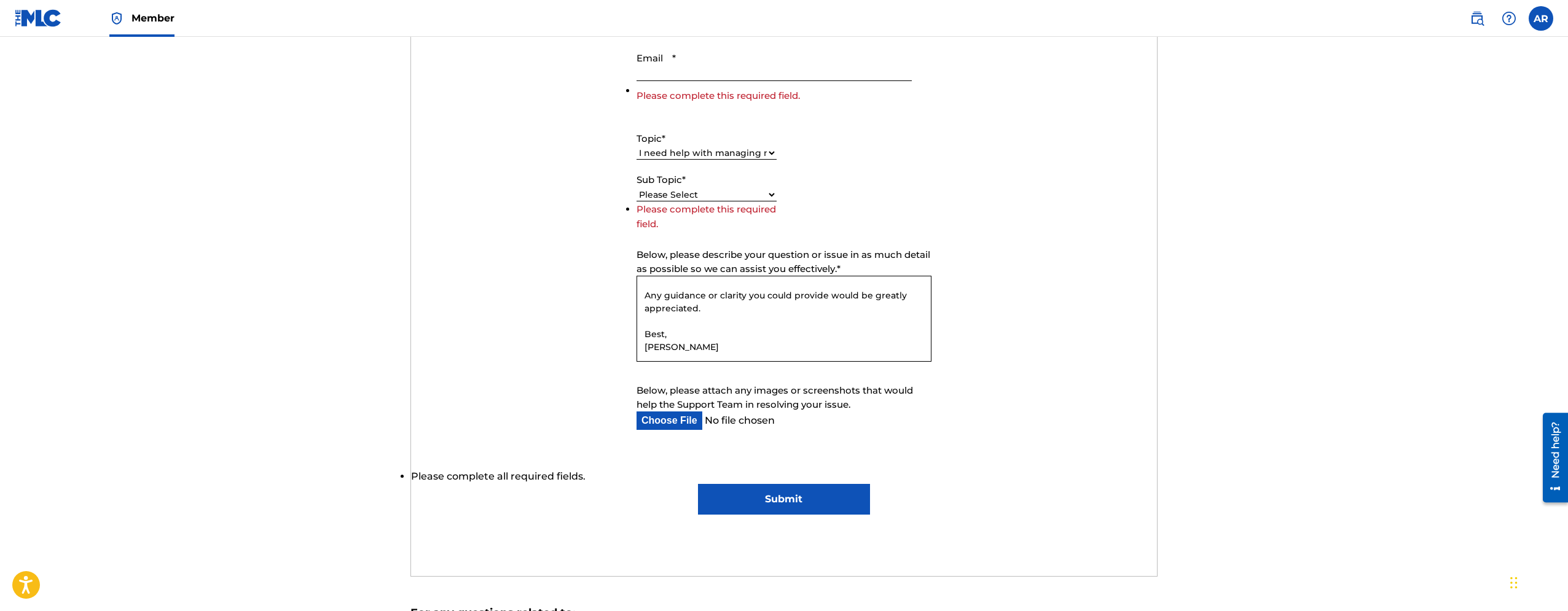
click at [637, 189] on select "Please Select I need help with CWR I need help registering my work(s) in The ML…" at bounding box center [707, 195] width 140 height 13
select select "I need help registering my work(s) in The MLC Portal"
click option "I need help registering my work(s) in The MLC Portal" at bounding box center [0, 0] width 0 height 0
click at [816, 68] on input "Email *" at bounding box center [774, 64] width 275 height 35
type input "[EMAIL_ADDRESS][DOMAIN_NAME]"
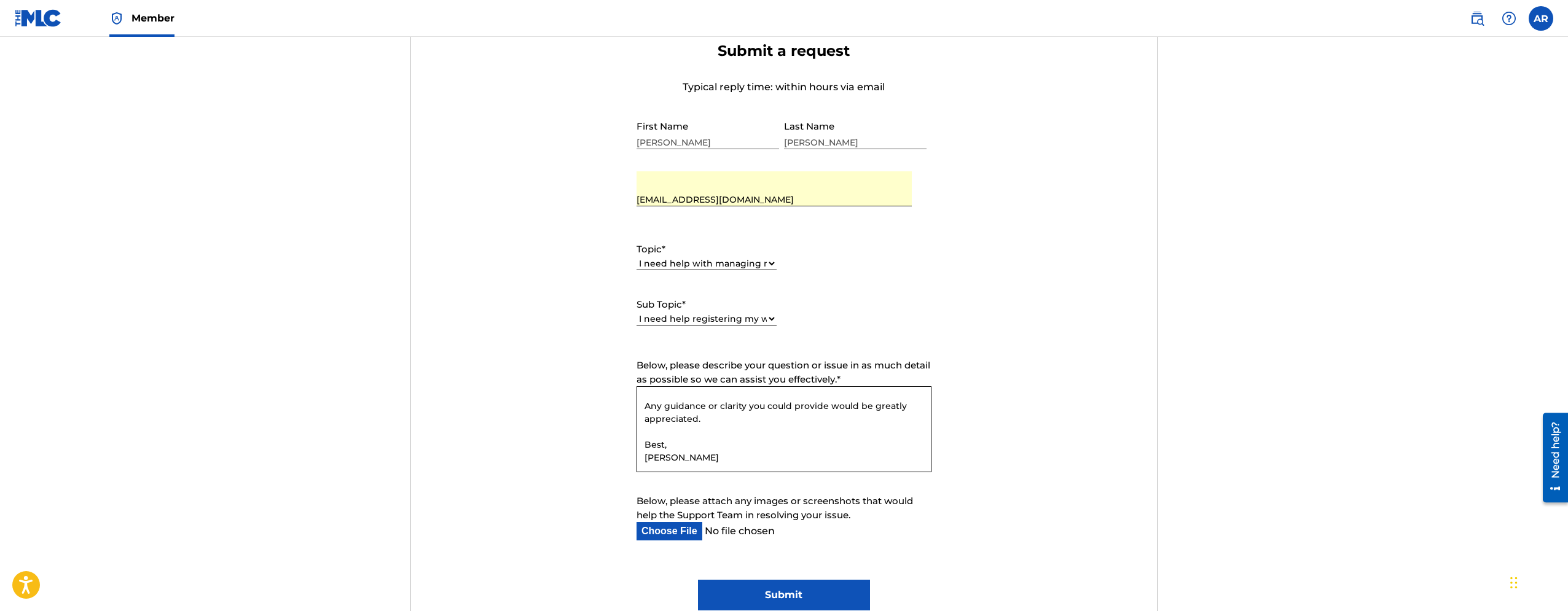
scroll to position [376, 0]
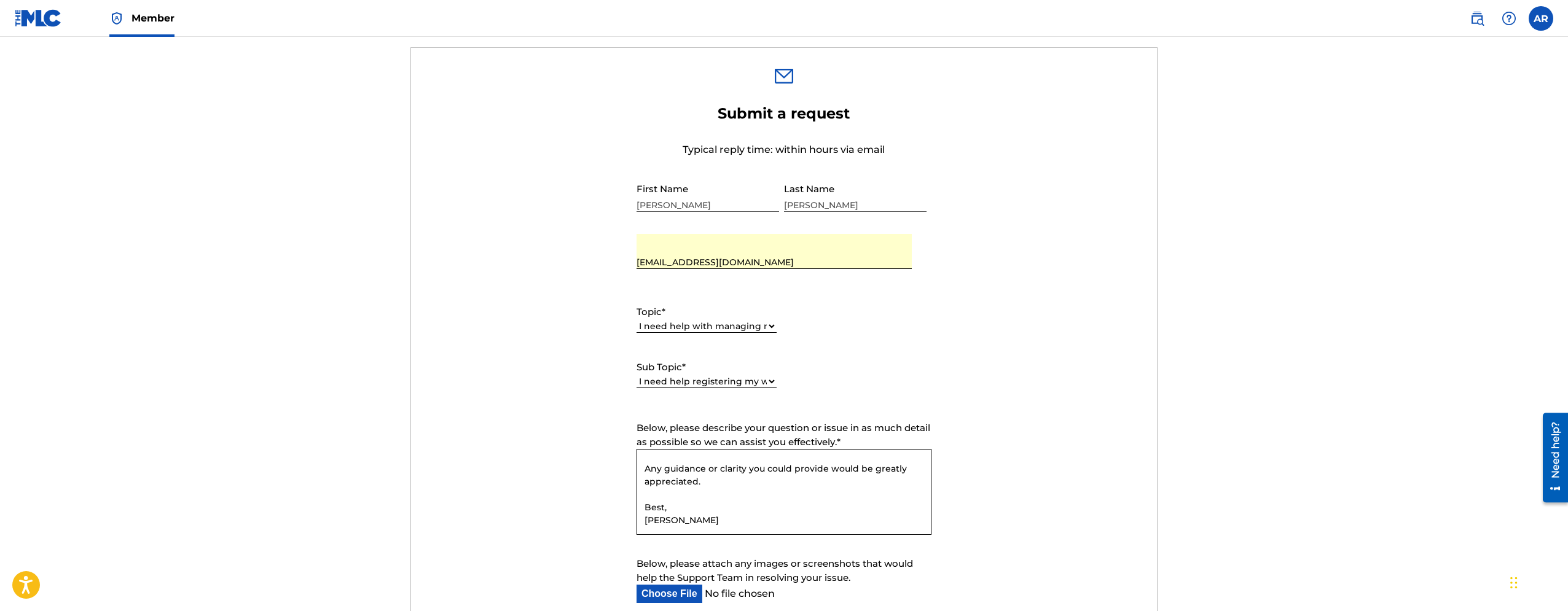
click at [1035, 219] on form "Submit a request Typical reply time: within hours via email First Name Anthony …" at bounding box center [784, 389] width 746 height 569
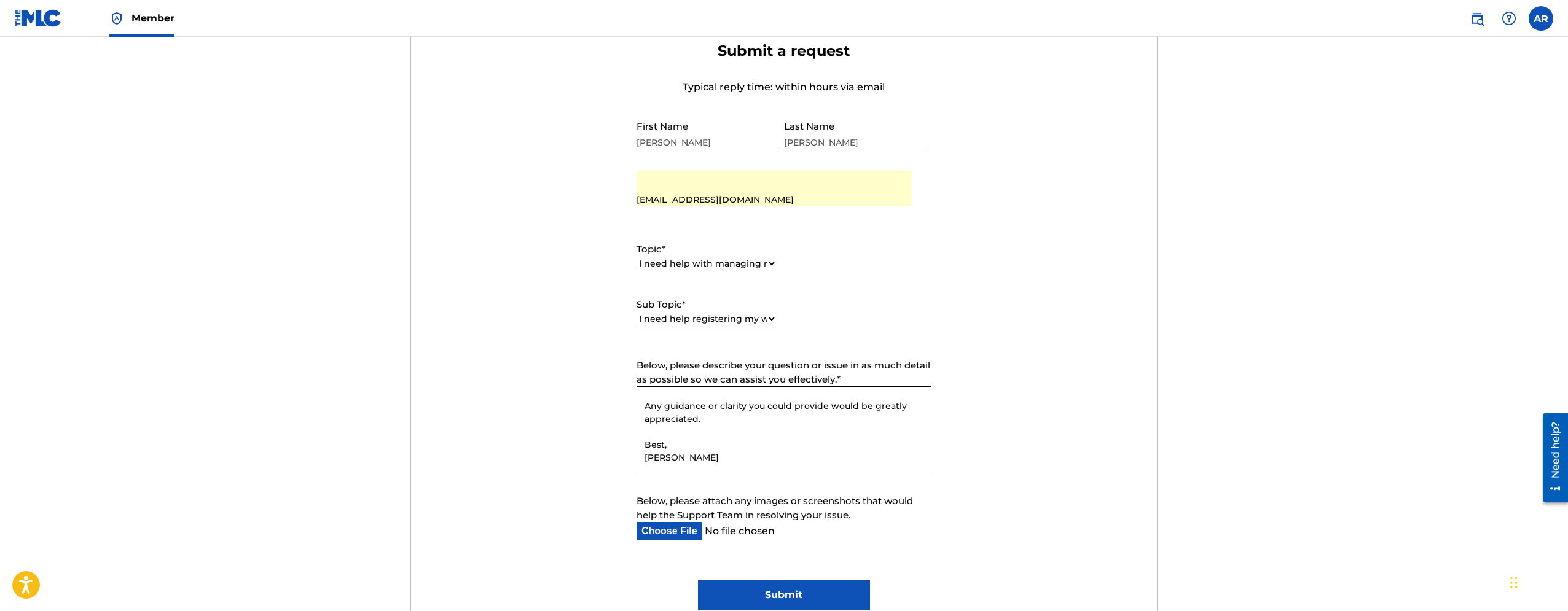
scroll to position [564, 0]
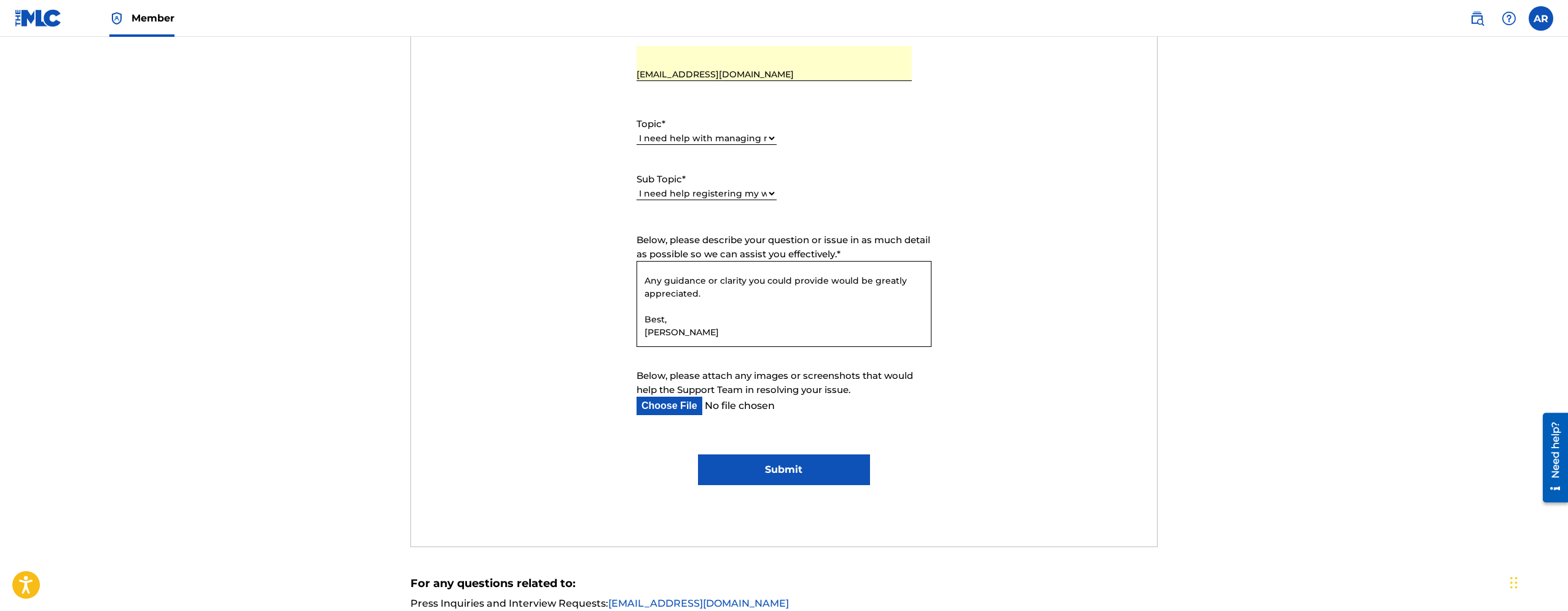
click at [805, 467] on input "Submit" at bounding box center [784, 470] width 171 height 30
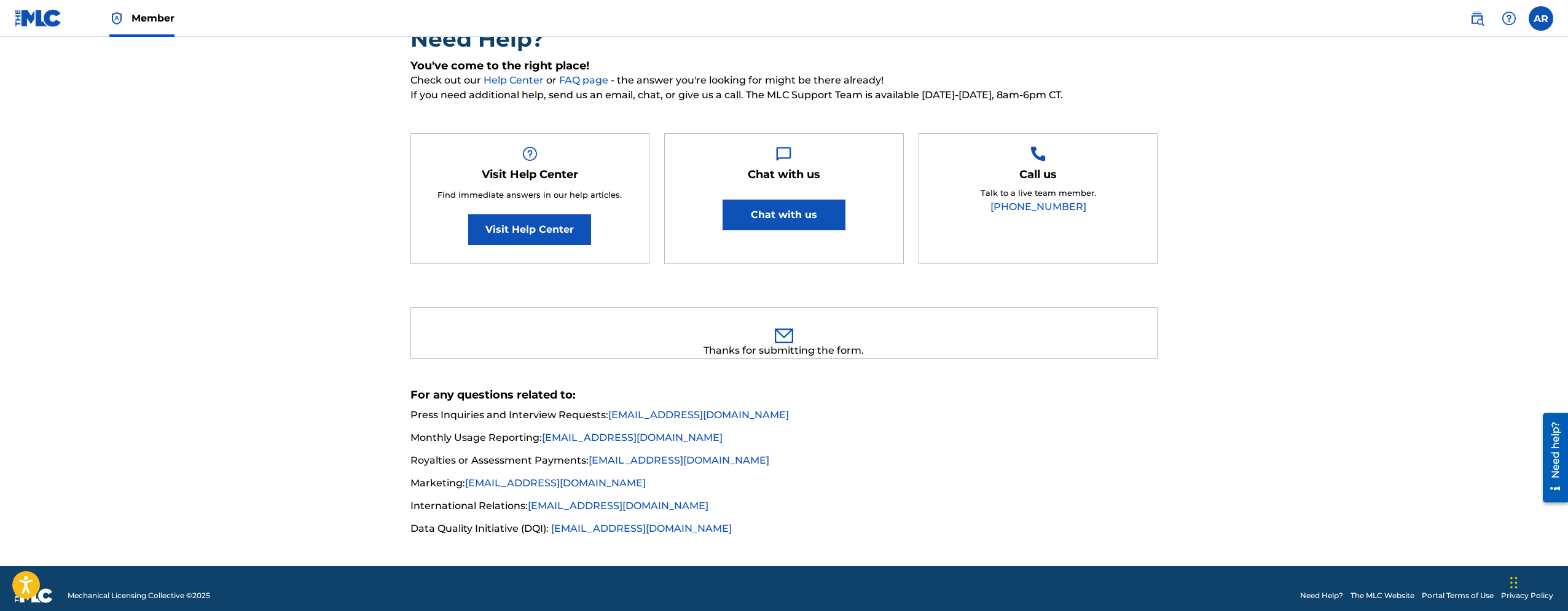
scroll to position [0, 0]
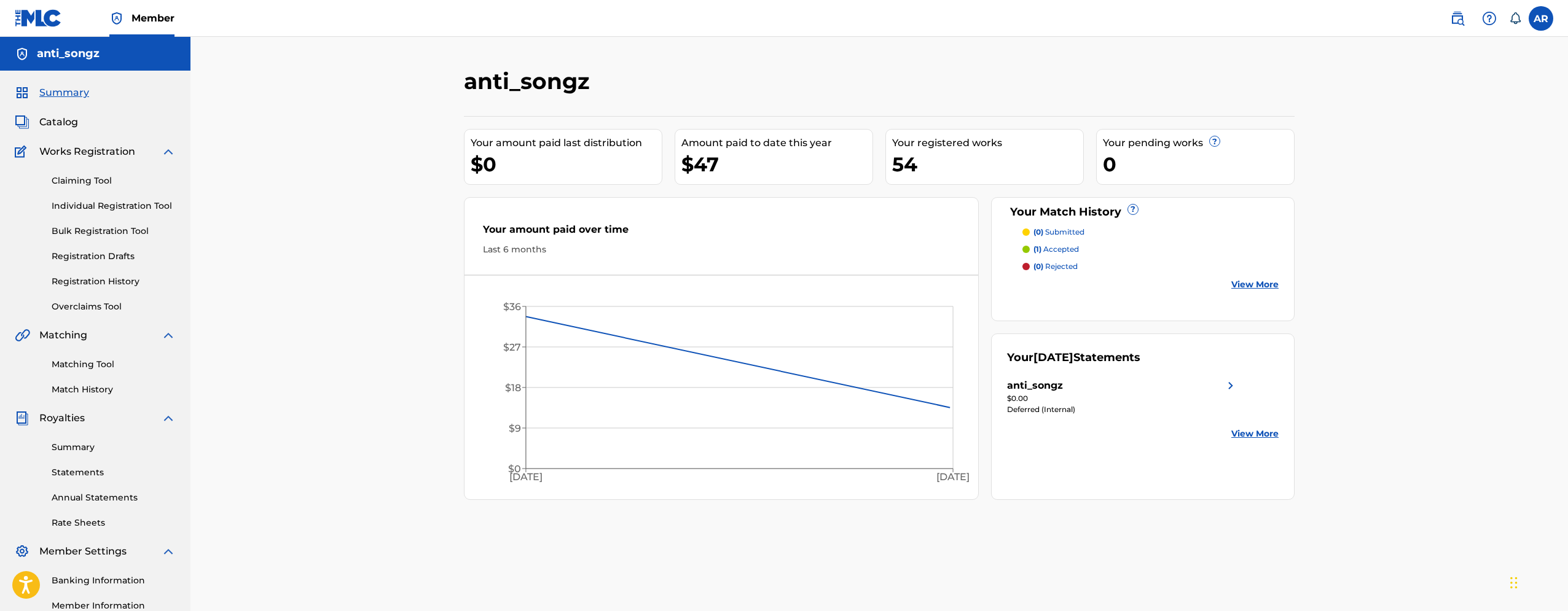
click at [96, 279] on link "Registration History" at bounding box center [113, 281] width 124 height 13
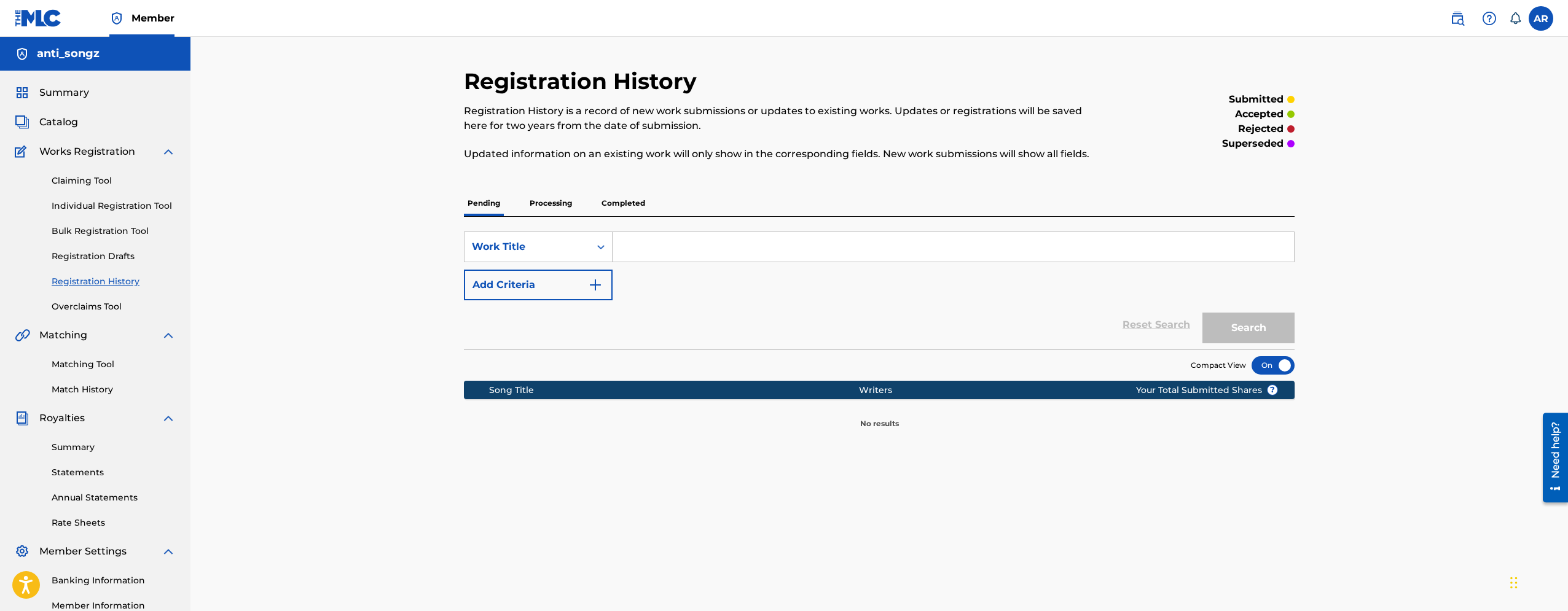
click at [645, 207] on p "Completed" at bounding box center [623, 203] width 51 height 25
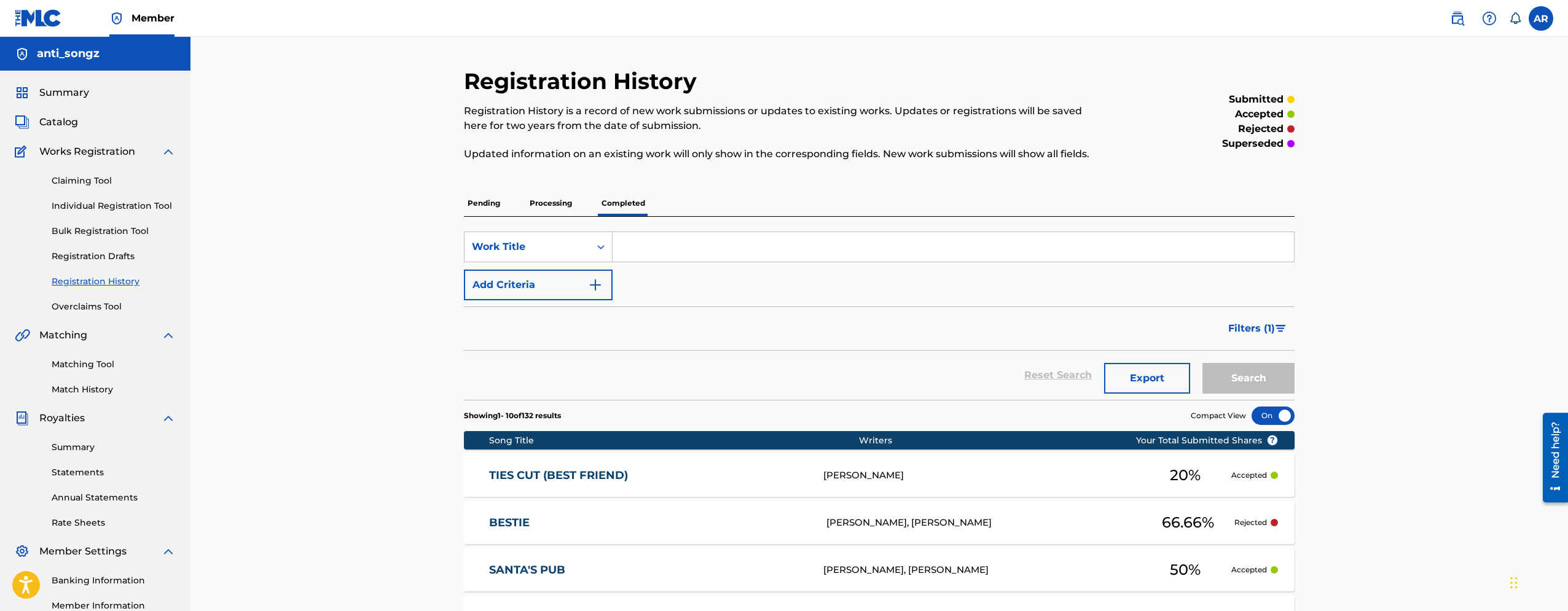
click at [661, 238] on input "Search Form" at bounding box center [953, 247] width 681 height 30
type input "best"
click at [732, 542] on div "BESTIE [PERSON_NAME], [PERSON_NAME] 66.66 % Rejected" at bounding box center [880, 523] width 831 height 43
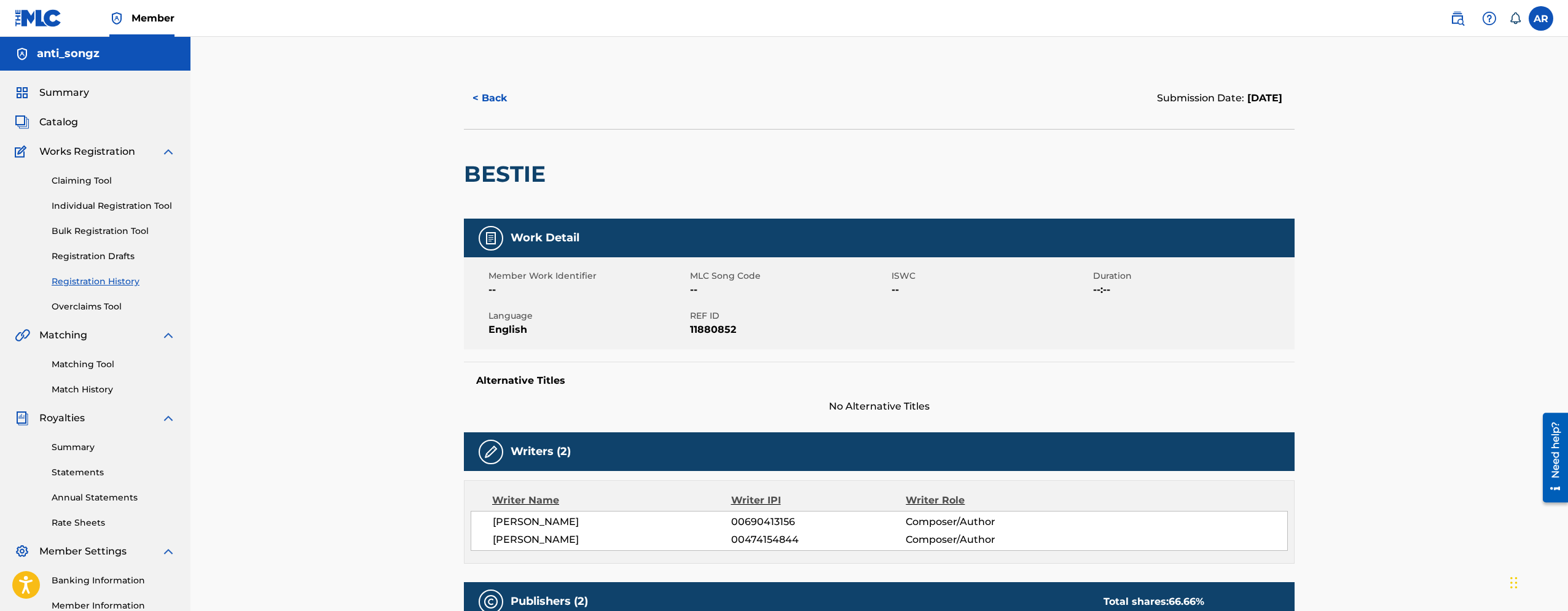
click at [490, 97] on button "< Back" at bounding box center [501, 98] width 74 height 30
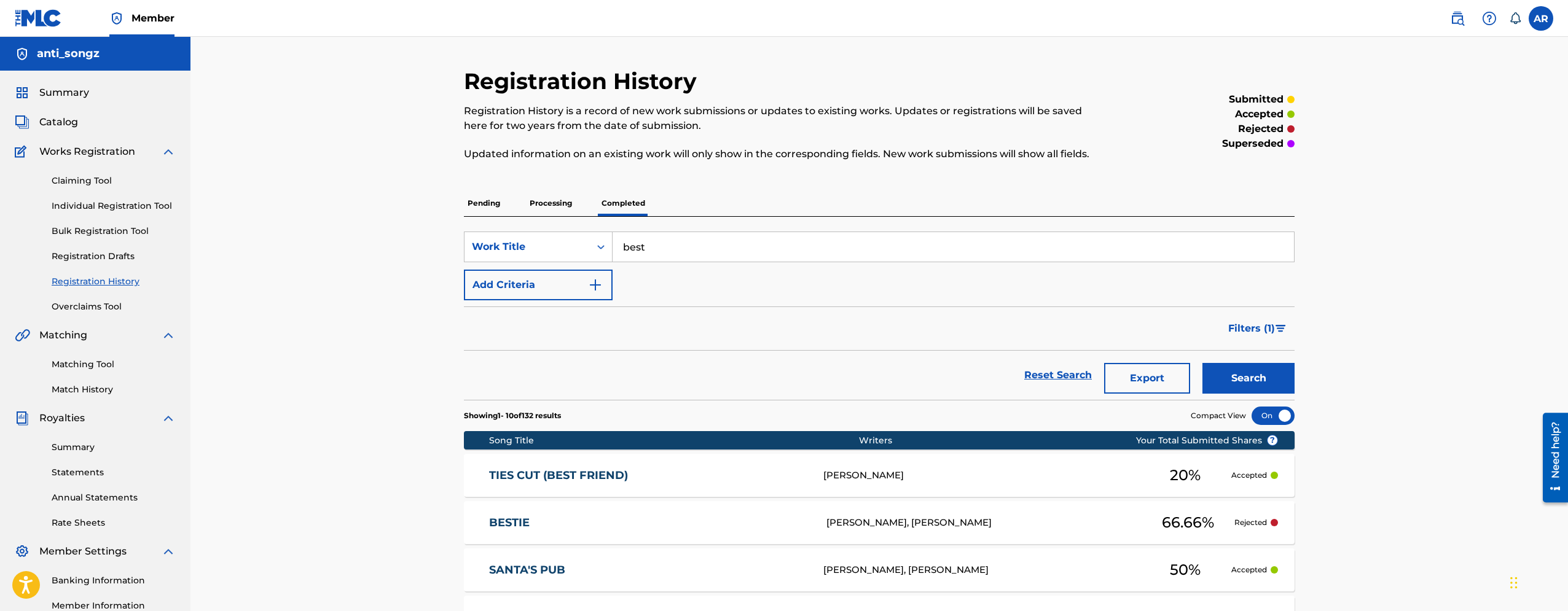
click at [671, 252] on input "best" at bounding box center [953, 247] width 681 height 30
type input "bestie"
click at [1203, 363] on button "Search" at bounding box center [1249, 378] width 92 height 30
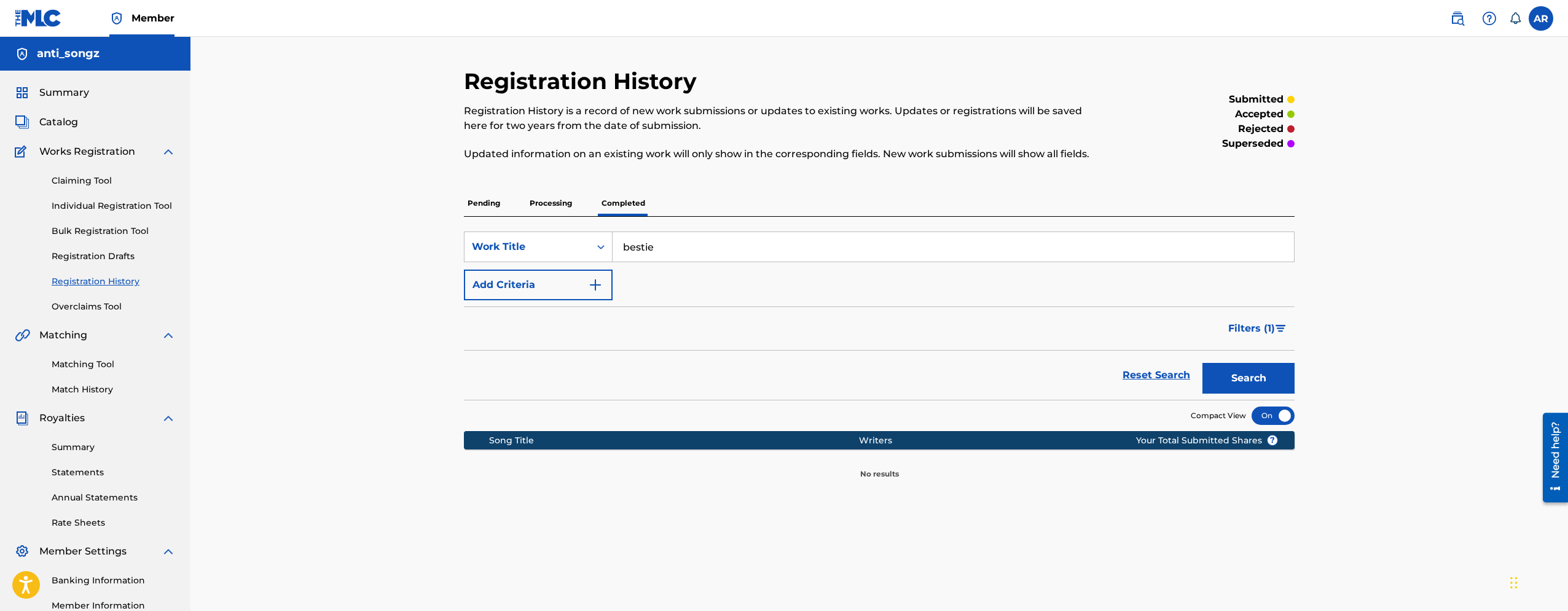
click at [566, 204] on p "Processing" at bounding box center [550, 203] width 50 height 25
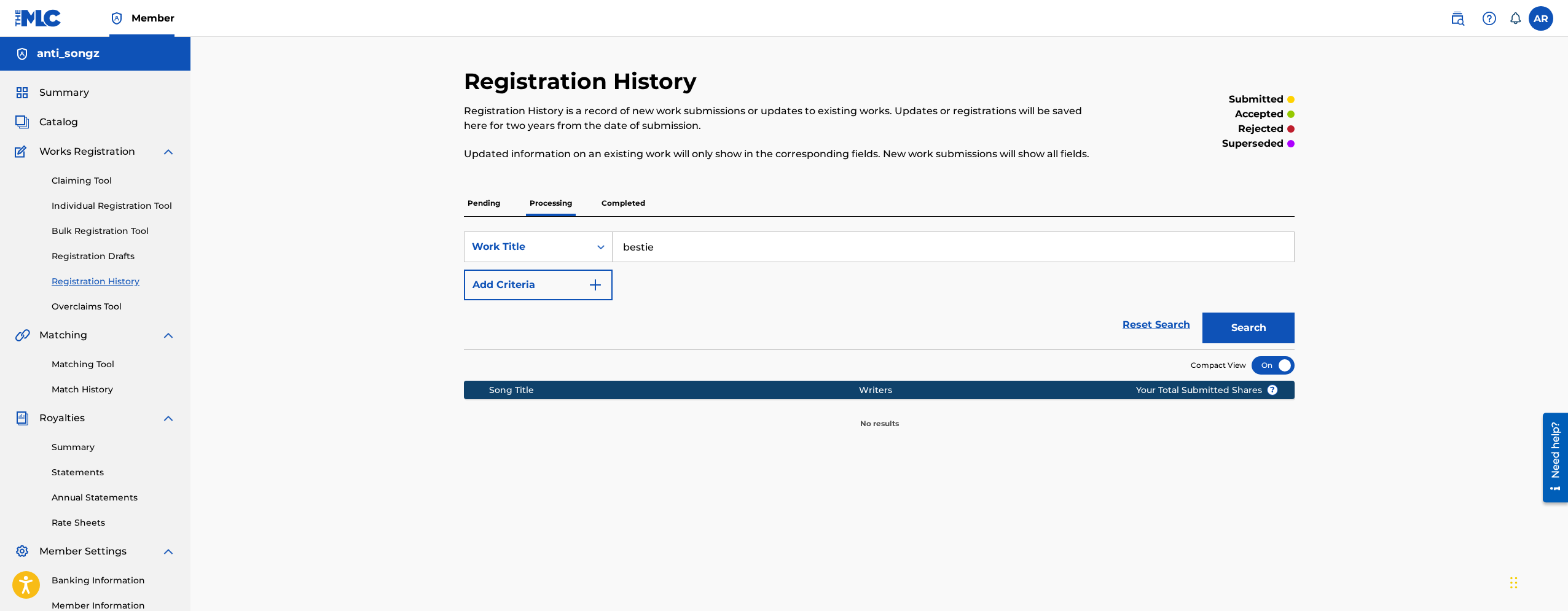
click at [490, 207] on p "Pending" at bounding box center [484, 203] width 40 height 25
drag, startPoint x: 681, startPoint y: 252, endPoint x: 570, endPoint y: 243, distance: 111.4
click at [613, 243] on input "bestie" at bounding box center [953, 247] width 681 height 30
type input "BESTIE"
click at [1203, 313] on button "Search" at bounding box center [1249, 327] width 92 height 30
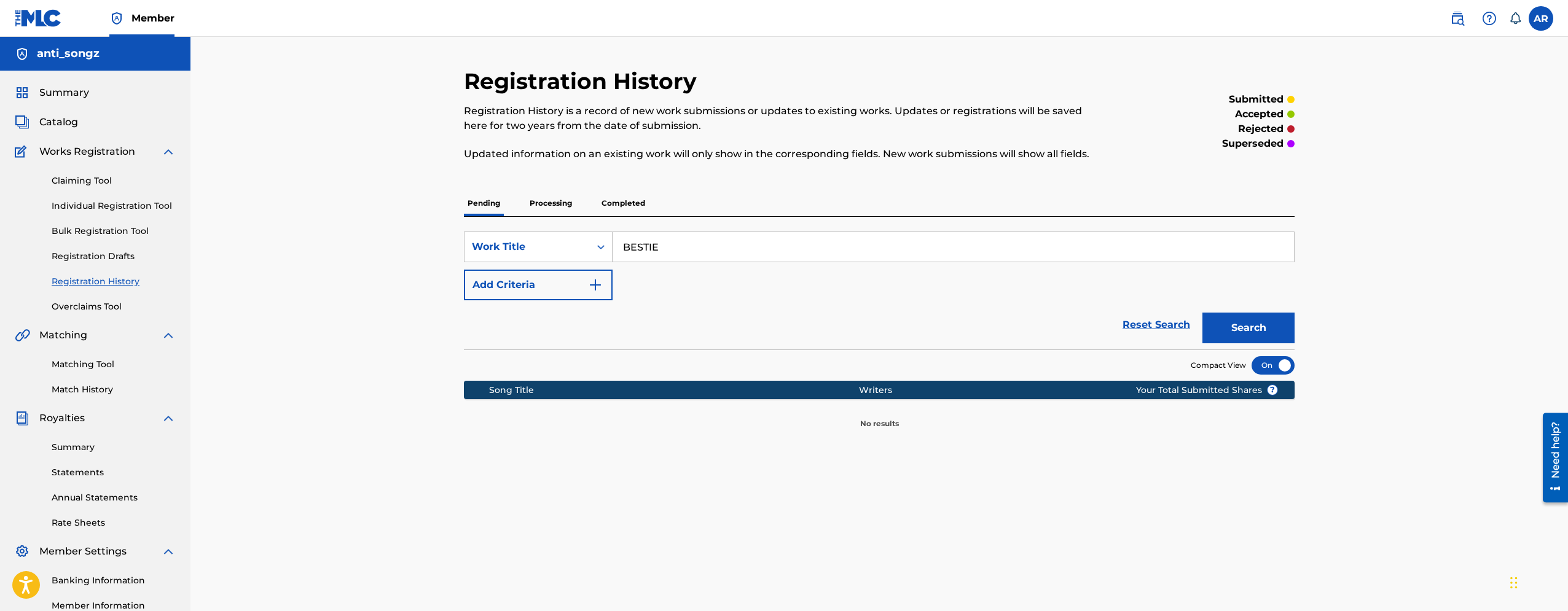
click at [570, 202] on p "Processing" at bounding box center [550, 203] width 50 height 25
click at [615, 203] on p "Completed" at bounding box center [623, 203] width 51 height 25
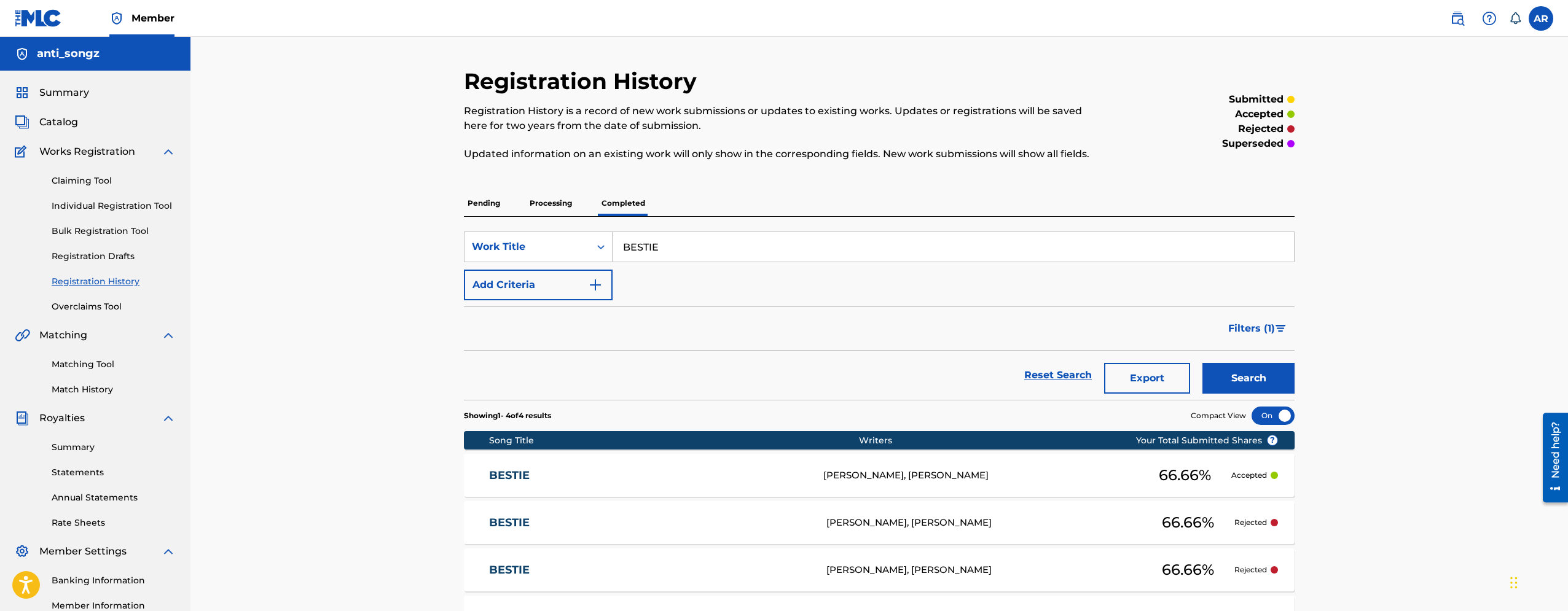
scroll to position [164, 0]
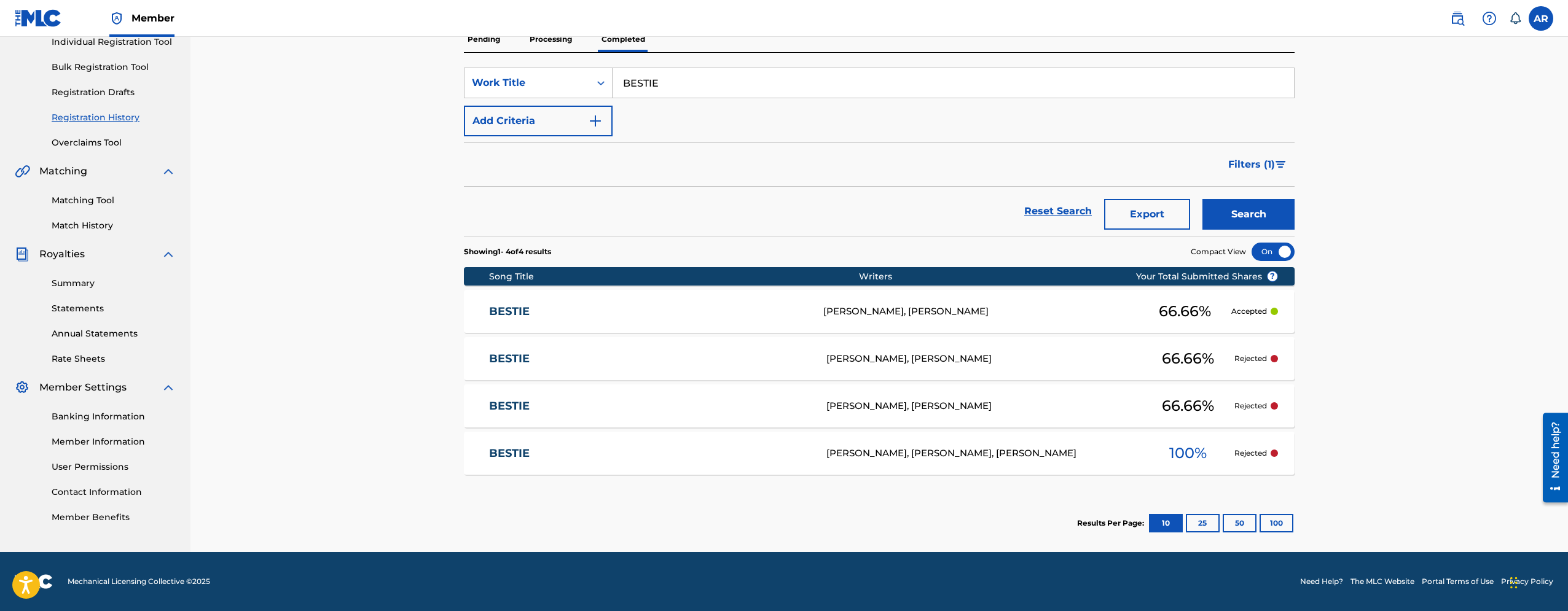
click at [781, 313] on link "BESTIE" at bounding box center [648, 312] width 318 height 14
